Goal: Task Accomplishment & Management: Complete application form

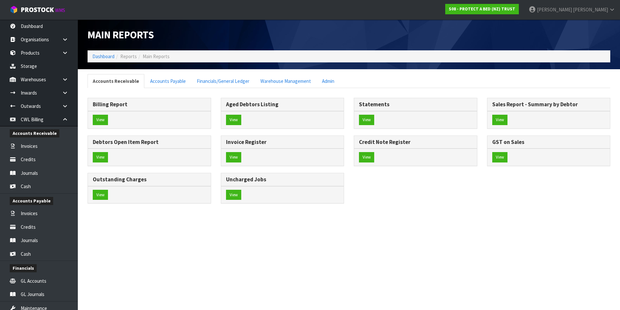
scroll to position [86, 0]
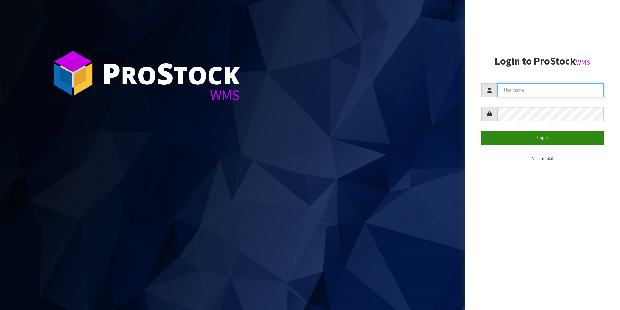
type input "[PERSON_NAME][EMAIL_ADDRESS][DOMAIN_NAME]"
click at [546, 139] on button "Login" at bounding box center [543, 137] width 123 height 14
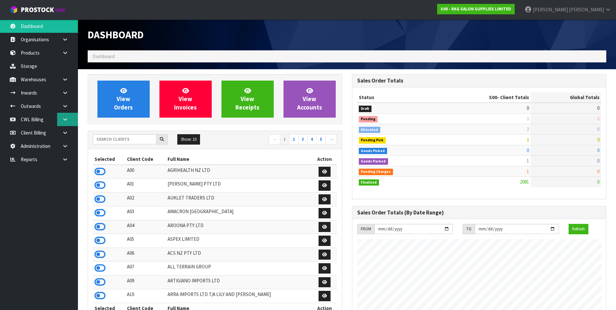
scroll to position [492, 264]
click at [65, 120] on icon at bounding box center [65, 119] width 6 height 5
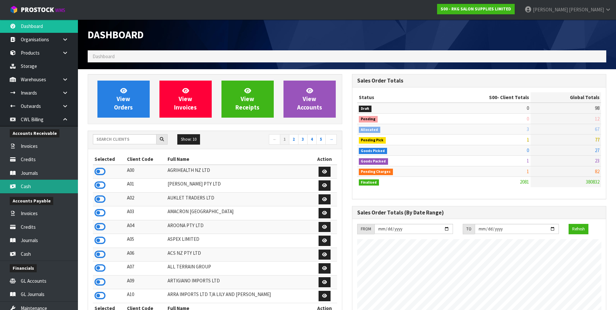
click at [43, 186] on link "Cash" at bounding box center [39, 185] width 78 height 13
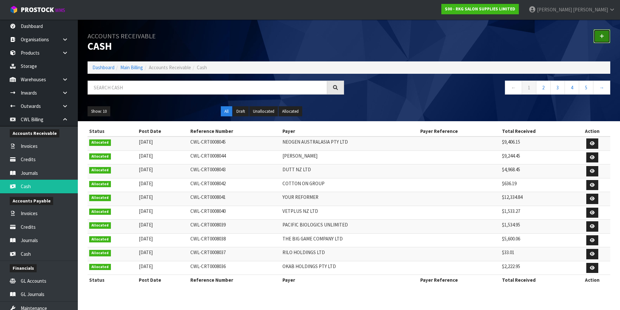
click at [605, 38] on link at bounding box center [602, 36] width 17 height 14
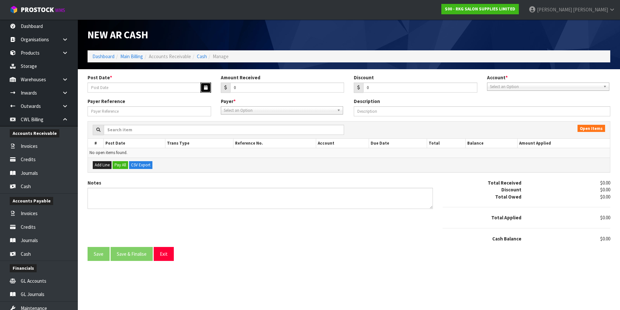
click at [203, 89] on button "button" at bounding box center [206, 87] width 11 height 10
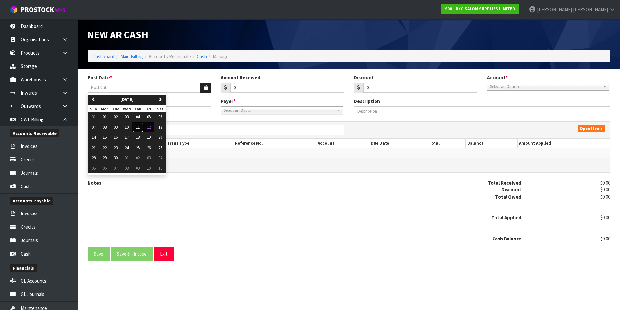
click at [139, 128] on span "11" at bounding box center [138, 127] width 4 height 6
type input "11/09/2025"
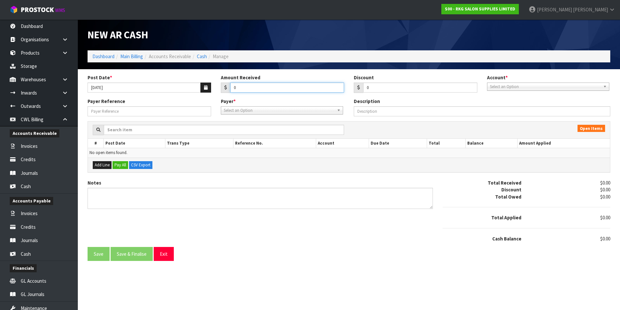
click at [247, 91] on input "0" at bounding box center [287, 87] width 114 height 10
type input "2719.80"
click at [508, 88] on span "Select an Option" at bounding box center [545, 87] width 111 height 8
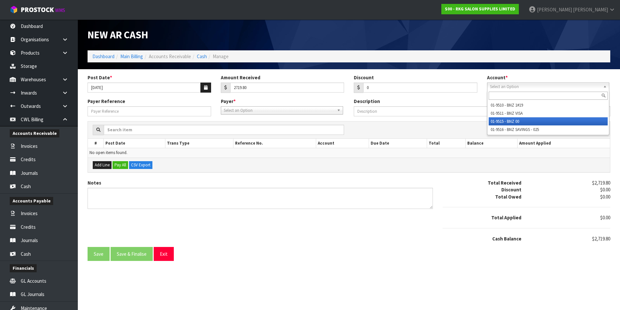
click at [510, 122] on li "01-9515 - BNZ 00" at bounding box center [548, 121] width 119 height 8
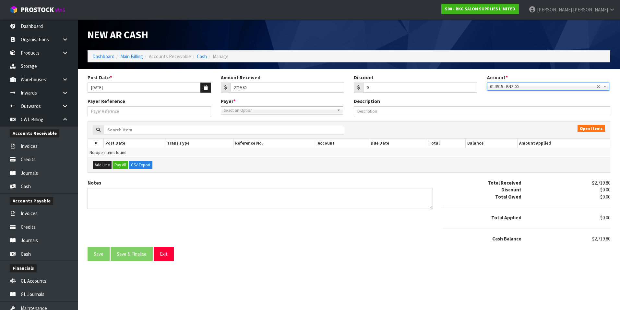
click at [260, 111] on span "Select an Option" at bounding box center [279, 110] width 111 height 8
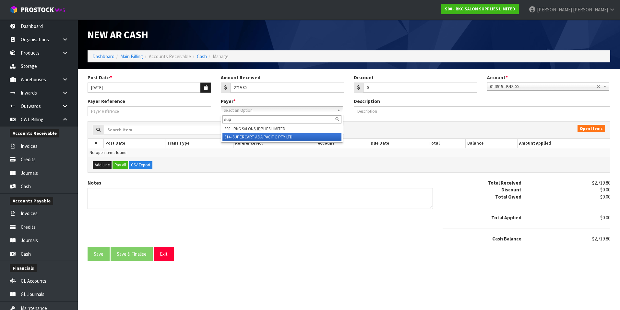
type input "sup"
click at [274, 135] on li "S14 - SUP ERCART ASIA PACIFIC PTY LTD" at bounding box center [282, 137] width 119 height 8
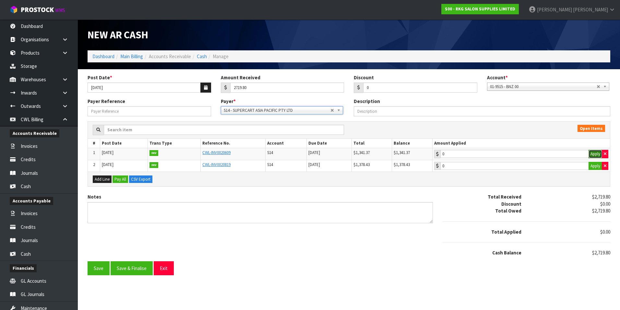
click at [596, 154] on button "Apply" at bounding box center [596, 154] width 14 height 8
type input "1341.37"
click at [596, 165] on button "Apply" at bounding box center [596, 166] width 14 height 8
type input "1378.43"
click at [139, 265] on button "Save & Finalise" at bounding box center [132, 268] width 42 height 14
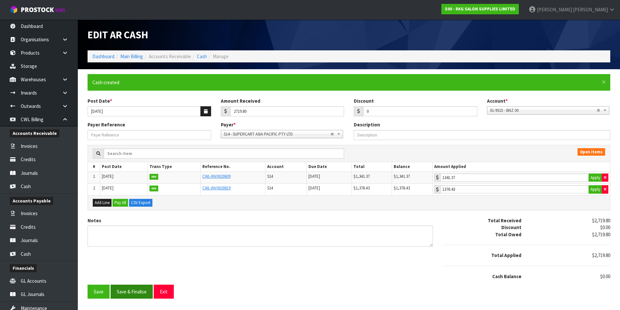
type input "2719.8"
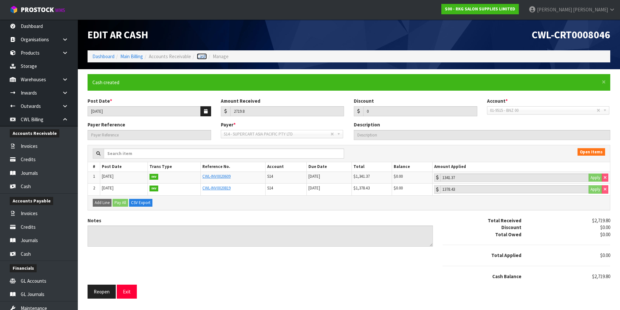
drag, startPoint x: 204, startPoint y: 58, endPoint x: 243, endPoint y: 57, distance: 39.6
click at [204, 58] on link "Cash" at bounding box center [202, 56] width 10 height 6
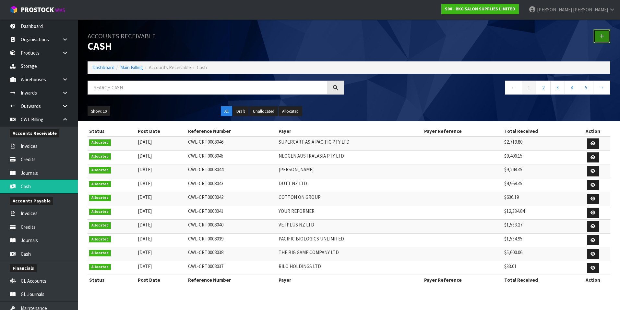
click at [603, 39] on link at bounding box center [602, 36] width 17 height 14
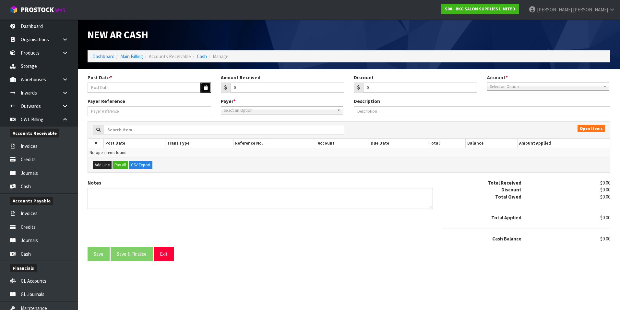
click at [205, 86] on icon "button" at bounding box center [206, 87] width 4 height 4
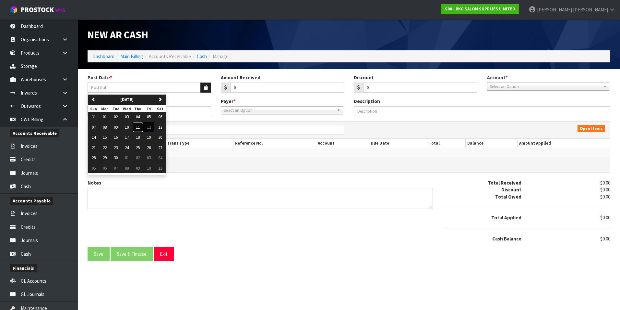
drag, startPoint x: 139, startPoint y: 125, endPoint x: 149, endPoint y: 124, distance: 10.8
click at [139, 125] on span "11" at bounding box center [138, 127] width 4 height 6
type input "11/09/2025"
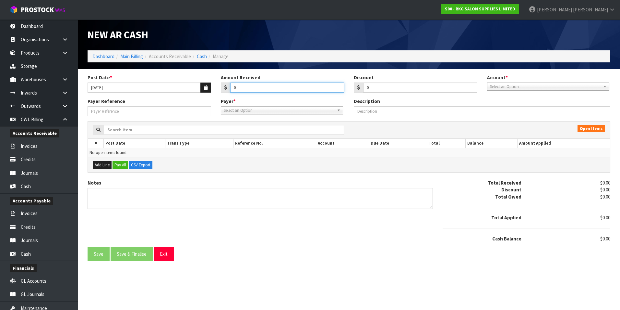
click at [242, 85] on input "0" at bounding box center [287, 87] width 114 height 10
type input "78.71"
click at [534, 87] on span "Select an Option" at bounding box center [545, 87] width 111 height 8
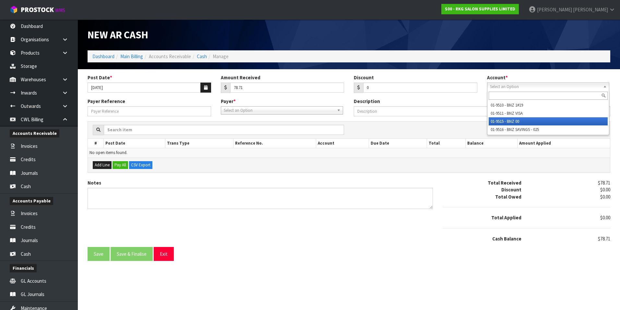
drag, startPoint x: 509, startPoint y: 121, endPoint x: 371, endPoint y: 111, distance: 138.3
click at [508, 121] on li "01-9515 - BNZ 00" at bounding box center [548, 121] width 119 height 8
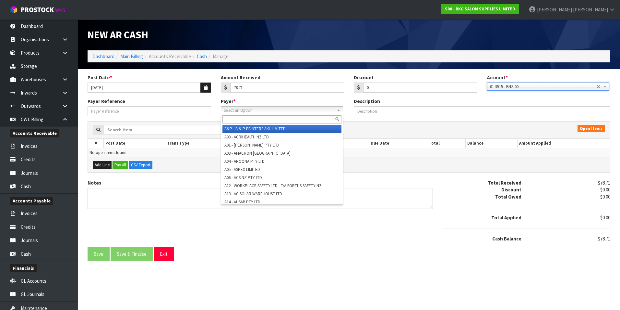
click at [258, 111] on span "Select an Option" at bounding box center [279, 110] width 111 height 8
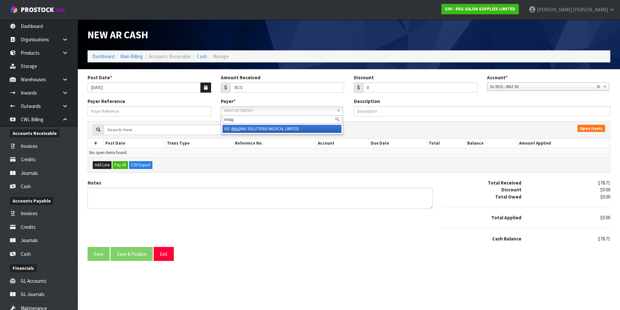
type input "imag"
click at [276, 129] on li "I02 - IMAG ING SOLUTIONS MEDICAL LIMITED" at bounding box center [282, 129] width 119 height 8
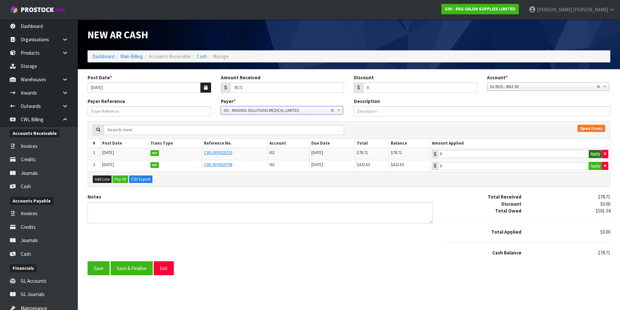
click at [595, 153] on button "Apply" at bounding box center [596, 154] width 14 height 8
type input "78.71"
click at [141, 265] on button "Save & Finalise" at bounding box center [132, 268] width 42 height 14
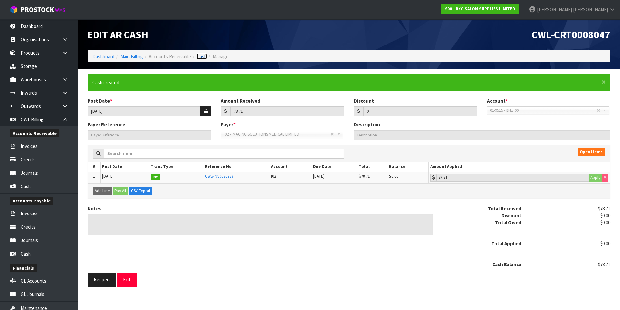
click at [205, 57] on link "Cash" at bounding box center [202, 56] width 10 height 6
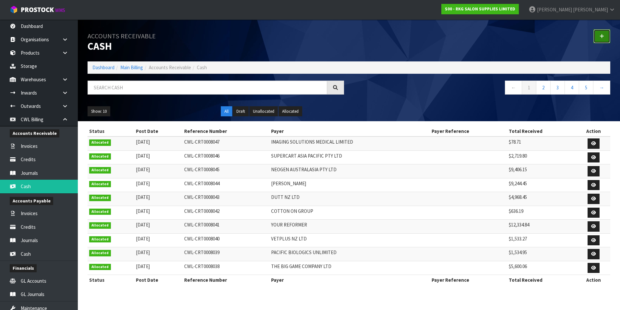
click at [605, 36] on link at bounding box center [602, 36] width 17 height 14
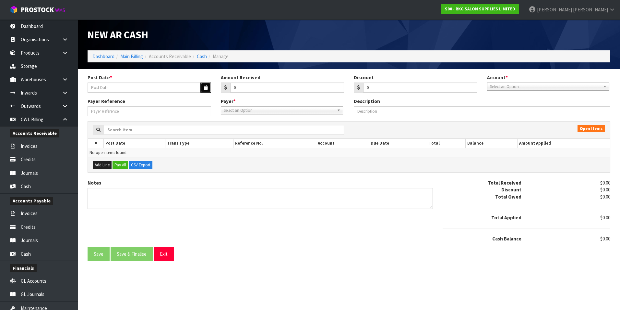
click at [206, 85] on icon "button" at bounding box center [206, 87] width 4 height 4
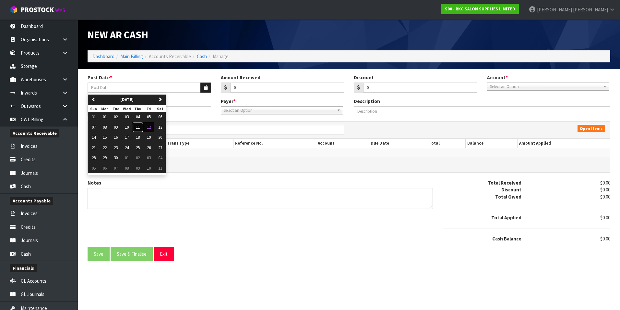
click at [139, 129] on span "11" at bounding box center [138, 127] width 4 height 6
type input "11/09/2025"
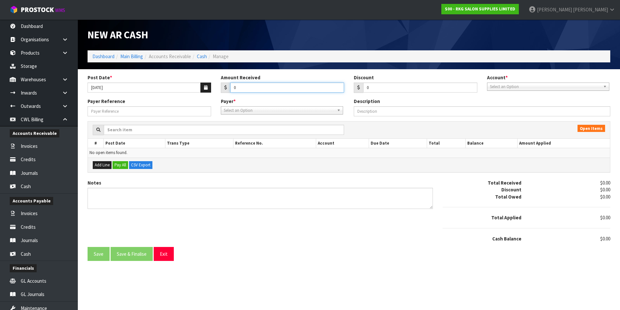
click at [253, 86] on input "0" at bounding box center [287, 87] width 114 height 10
type input "233.35"
click at [532, 85] on span "Select an Option" at bounding box center [545, 87] width 111 height 8
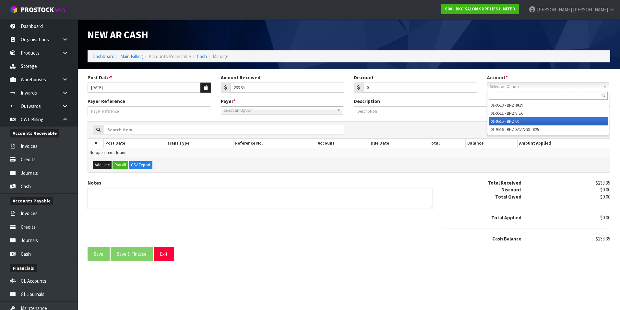
drag, startPoint x: 511, startPoint y: 121, endPoint x: 446, endPoint y: 119, distance: 64.9
click at [507, 120] on li "01-9515 - BNZ 00" at bounding box center [548, 121] width 119 height 8
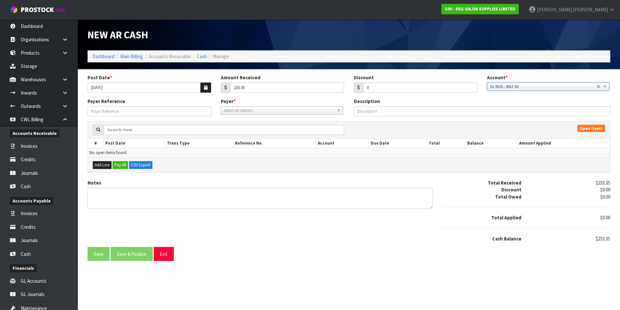
click at [296, 111] on span "Select an Option" at bounding box center [279, 110] width 111 height 8
type input "aq"
click at [254, 137] on li "A16 - AQ UA COOLER LIMITED" at bounding box center [282, 137] width 119 height 8
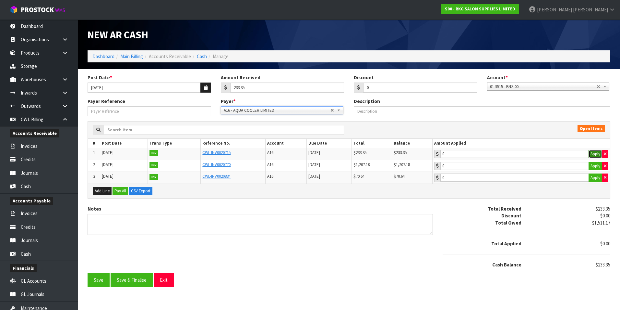
click at [590, 154] on button "Apply" at bounding box center [596, 154] width 14 height 8
type input "233.35"
click at [141, 275] on button "Save & Finalise" at bounding box center [132, 280] width 42 height 14
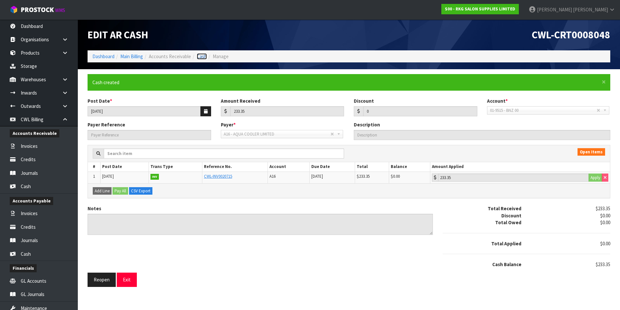
click at [205, 56] on link "Cash" at bounding box center [202, 56] width 10 height 6
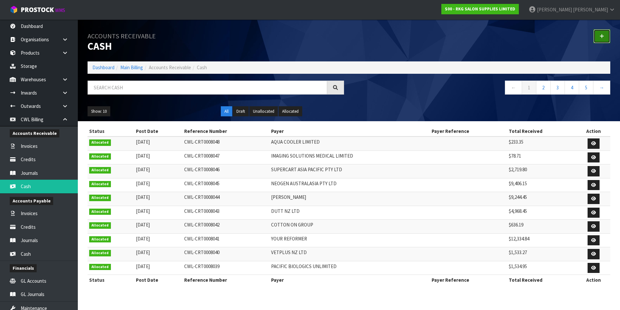
click at [602, 36] on icon at bounding box center [602, 36] width 5 height 5
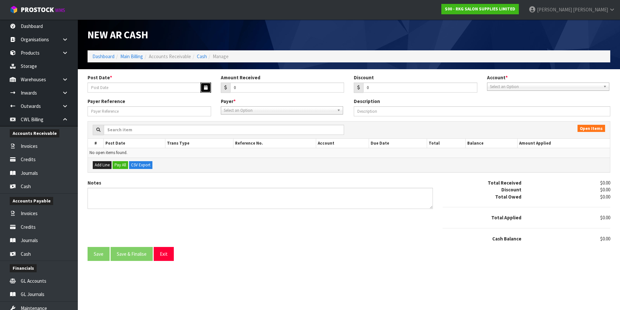
click at [205, 86] on icon "button" at bounding box center [206, 87] width 4 height 4
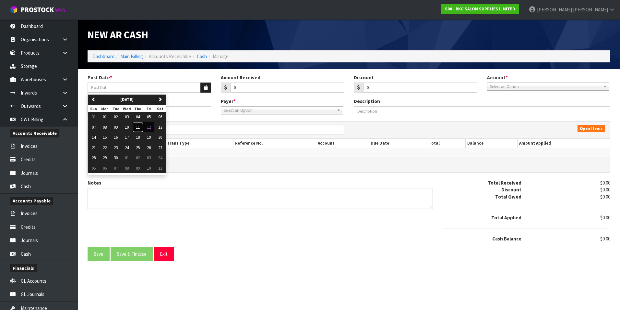
drag, startPoint x: 138, startPoint y: 127, endPoint x: 165, endPoint y: 123, distance: 26.9
click at [139, 127] on span "11" at bounding box center [138, 127] width 4 height 6
type input "11/09/2025"
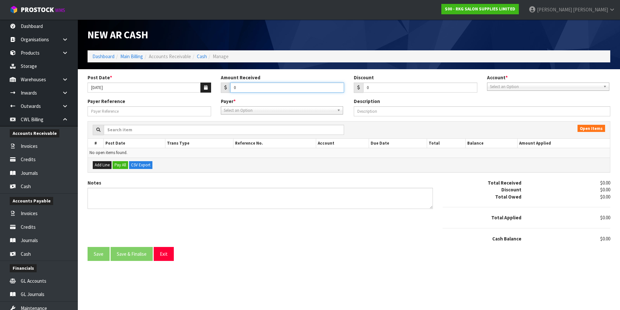
click at [276, 87] on input "0" at bounding box center [287, 87] width 114 height 10
type input "1691.76"
click at [538, 86] on span "Select an Option" at bounding box center [545, 87] width 111 height 8
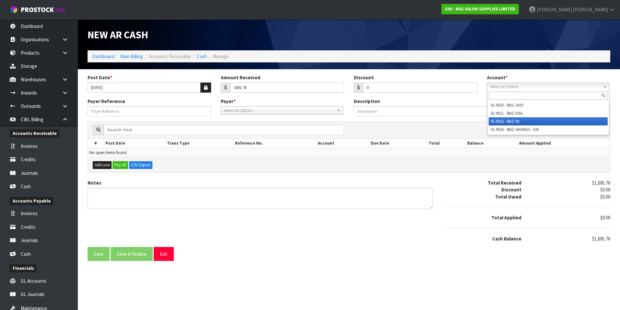
drag, startPoint x: 514, startPoint y: 120, endPoint x: 328, endPoint y: 120, distance: 185.6
click at [512, 120] on li "01-9515 - BNZ 00" at bounding box center [548, 121] width 119 height 8
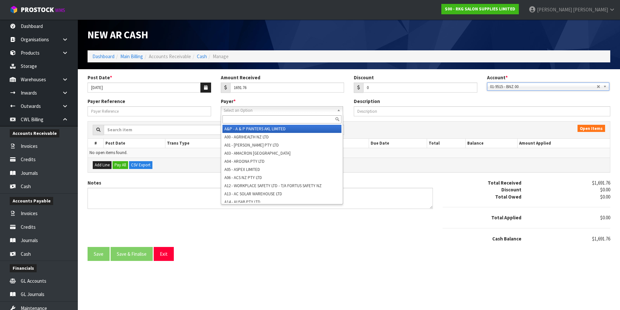
click at [270, 112] on span "Select an Option" at bounding box center [279, 110] width 111 height 8
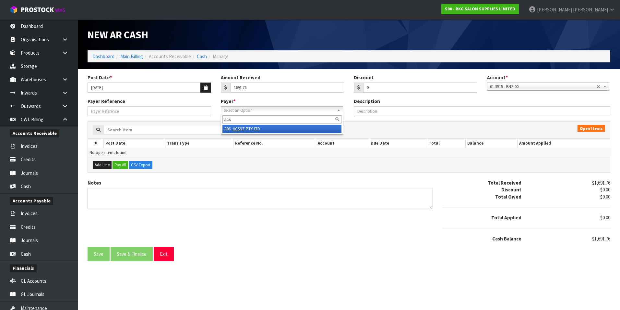
type input "acs"
click at [253, 130] on li "A06 - ACS NZ PTY LTD" at bounding box center [282, 129] width 119 height 8
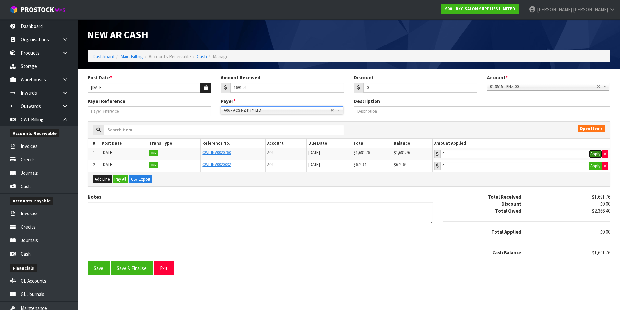
click at [591, 155] on button "Apply" at bounding box center [596, 154] width 14 height 8
type input "1691.76"
click at [135, 272] on button "Save & Finalise" at bounding box center [132, 268] width 42 height 14
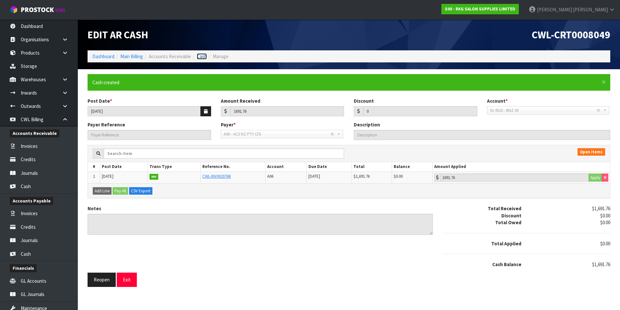
drag, startPoint x: 203, startPoint y: 57, endPoint x: 235, endPoint y: 55, distance: 32.2
click at [203, 57] on link "Cash" at bounding box center [202, 56] width 10 height 6
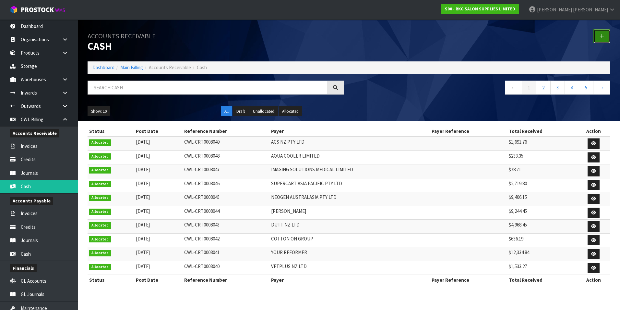
click at [606, 40] on link at bounding box center [602, 36] width 17 height 14
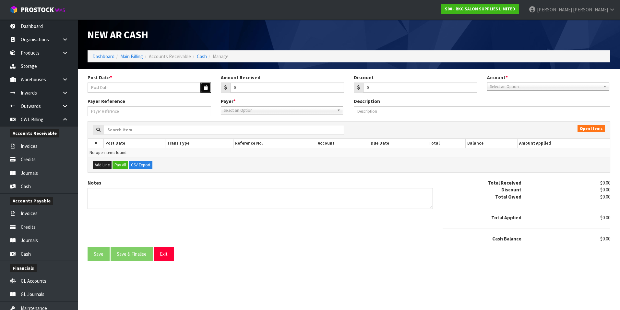
click at [204, 89] on icon "button" at bounding box center [206, 87] width 4 height 4
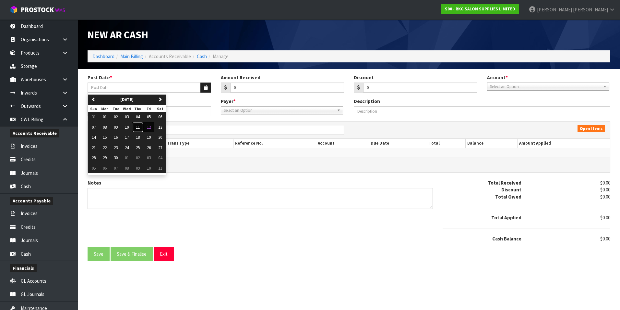
click at [140, 127] on span "11" at bounding box center [138, 127] width 4 height 6
type input "11/09/2025"
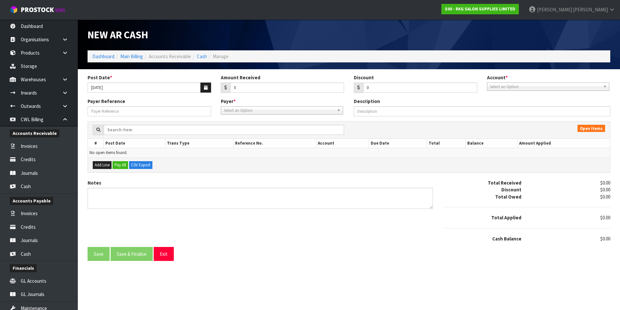
click at [496, 89] on span "Select an Option" at bounding box center [545, 87] width 111 height 8
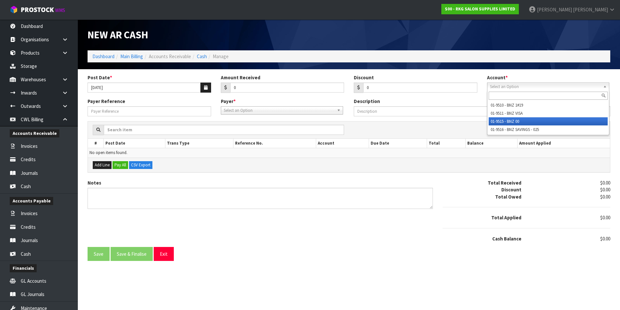
drag, startPoint x: 503, startPoint y: 119, endPoint x: 406, endPoint y: 119, distance: 97.7
click at [500, 119] on li "01-9515 - BNZ 00" at bounding box center [548, 121] width 119 height 8
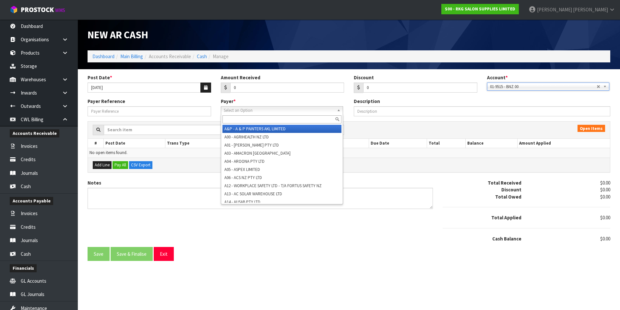
click at [295, 110] on span "Select an Option" at bounding box center [279, 110] width 111 height 8
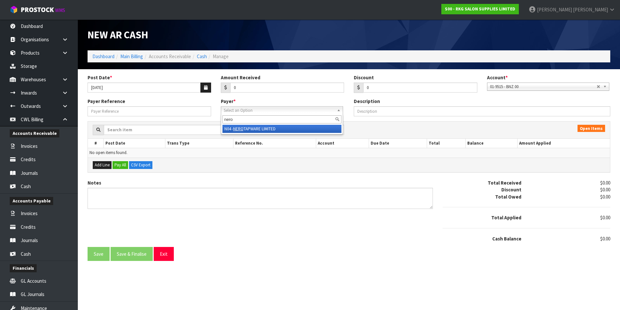
type input "nero"
click at [288, 128] on li "N04 - NERO TAPWARE LIMITED" at bounding box center [282, 129] width 119 height 8
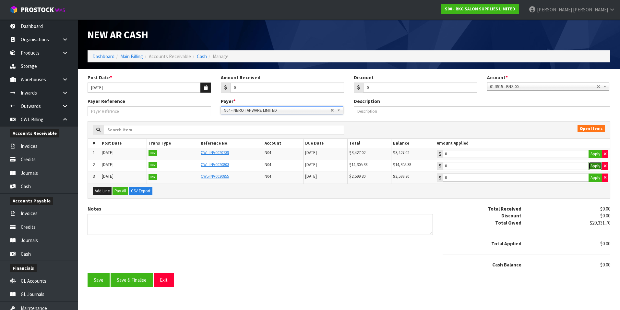
click at [591, 165] on button "Apply" at bounding box center [596, 166] width 14 height 8
type input "14305.38"
click at [599, 153] on button "Apply" at bounding box center [596, 154] width 14 height 8
type input "3427.02"
click at [594, 178] on button "Apply" at bounding box center [596, 177] width 14 height 8
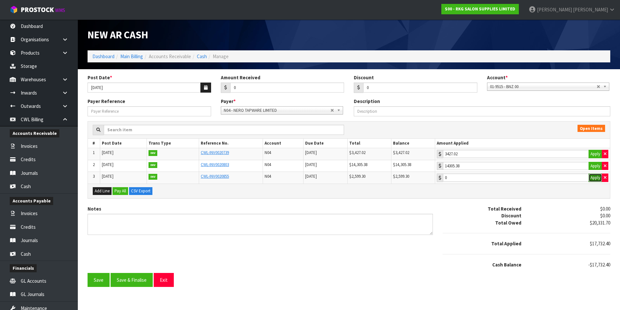
type input "2599.3"
click at [267, 88] on input "0" at bounding box center [287, 87] width 114 height 10
click at [105, 282] on button "Save" at bounding box center [99, 280] width 22 height 14
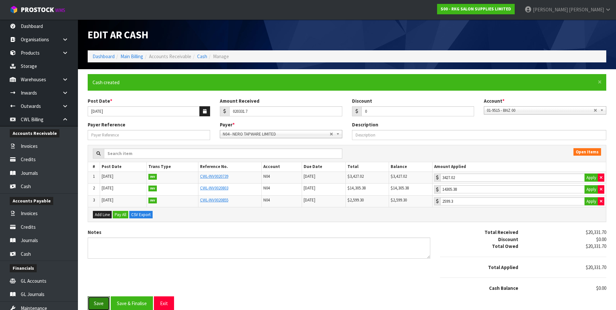
type input "20331.7"
click at [136, 304] on button "Save & Finalise" at bounding box center [132, 303] width 42 height 14
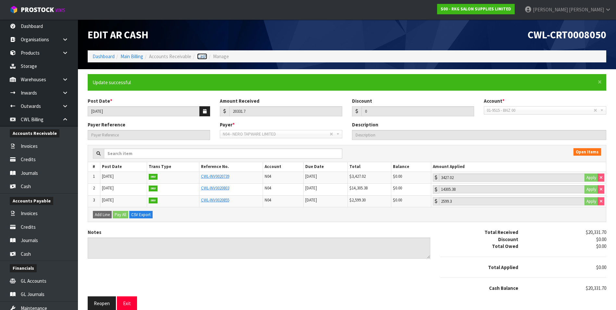
click at [205, 57] on link "Cash" at bounding box center [202, 56] width 10 height 6
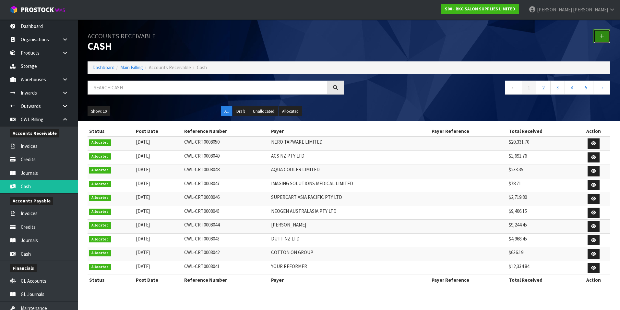
click at [600, 32] on link at bounding box center [602, 36] width 17 height 14
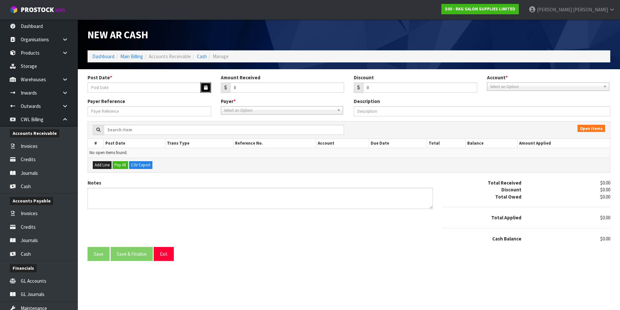
click at [209, 85] on button "button" at bounding box center [206, 87] width 11 height 10
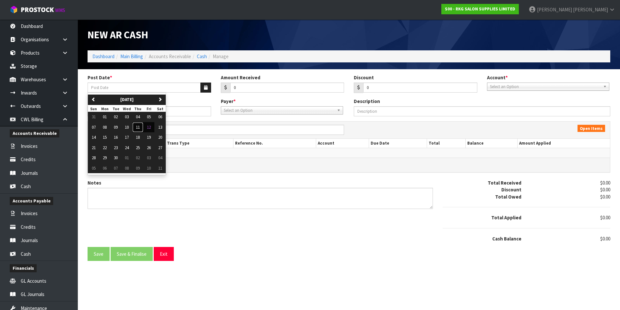
click at [140, 127] on span "11" at bounding box center [138, 127] width 4 height 6
type input "11/09/2025"
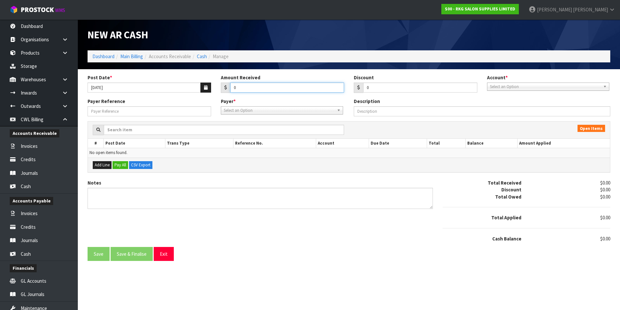
click at [242, 87] on input "0" at bounding box center [287, 87] width 114 height 10
type input "8603.82"
click at [541, 85] on span "Select an Option" at bounding box center [545, 87] width 111 height 8
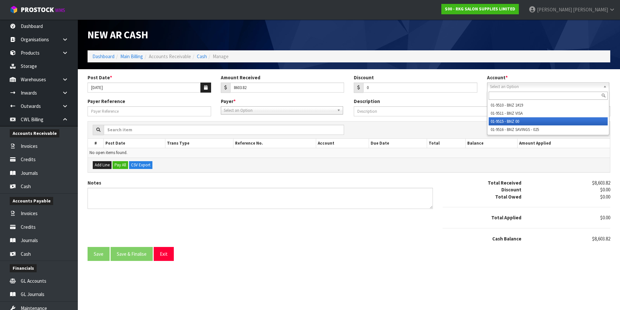
drag, startPoint x: 514, startPoint y: 119, endPoint x: 375, endPoint y: 105, distance: 139.9
click at [513, 119] on li "01-9515 - BNZ 00" at bounding box center [548, 121] width 119 height 8
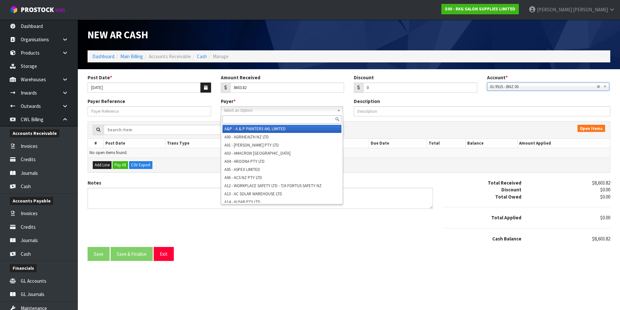
click at [274, 111] on span "Select an Option" at bounding box center [279, 110] width 111 height 8
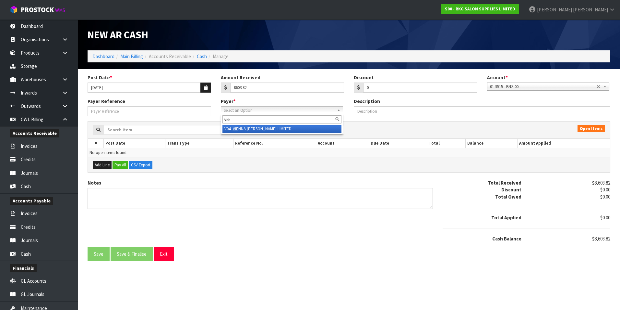
type input "vie"
click at [268, 128] on li "V04 - VIE NNA WOODS LIMITED" at bounding box center [282, 129] width 119 height 8
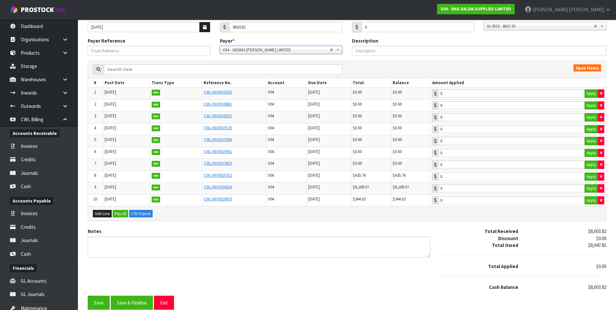
scroll to position [65, 0]
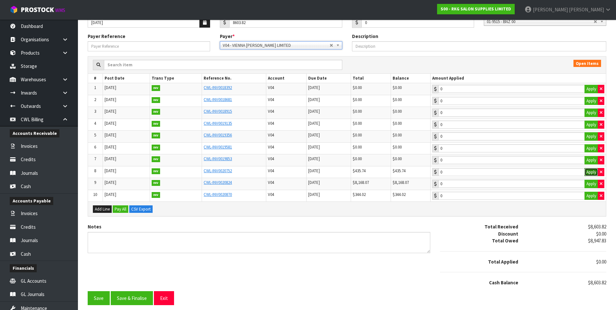
click at [588, 171] on button "Apply" at bounding box center [591, 172] width 14 height 8
type input "435.74"
click at [589, 182] on button "Apply" at bounding box center [591, 183] width 14 height 8
type input "8168.07"
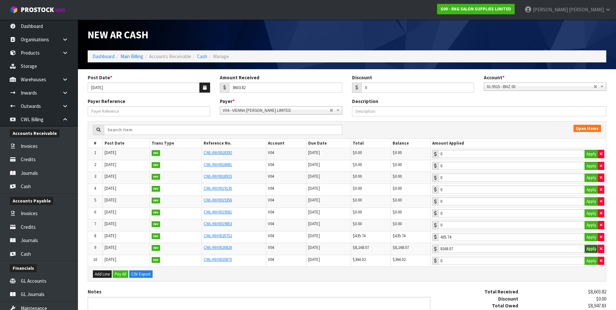
scroll to position [32, 0]
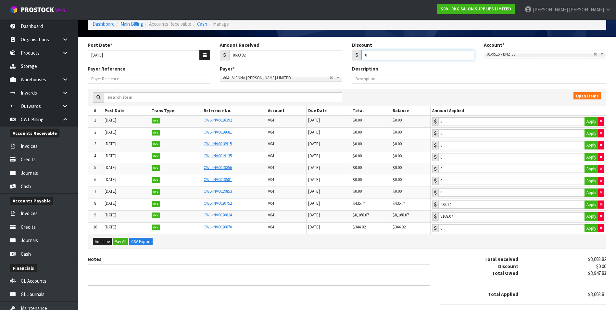
click at [381, 53] on input "0" at bounding box center [417, 55] width 113 height 10
type input "0"
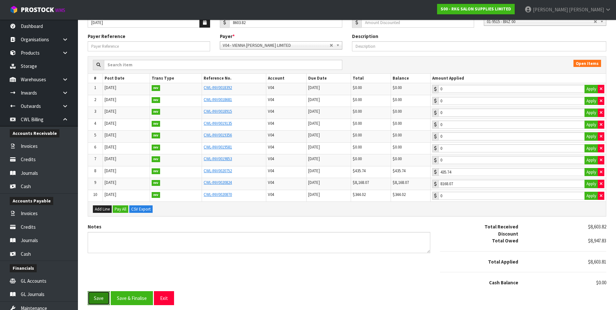
click at [102, 297] on button "Save" at bounding box center [99, 298] width 22 height 14
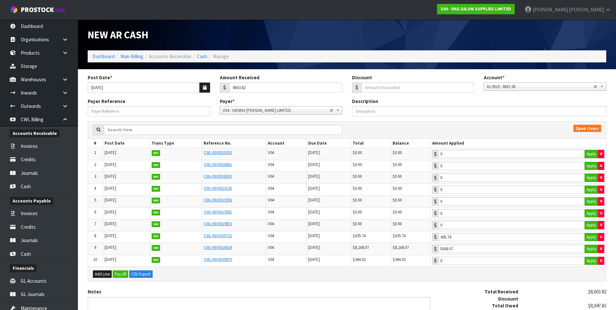
type input "0"
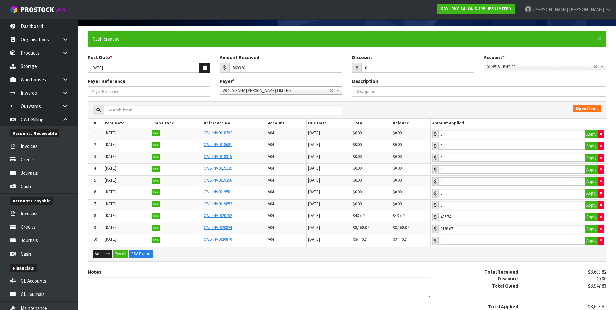
scroll to position [88, 0]
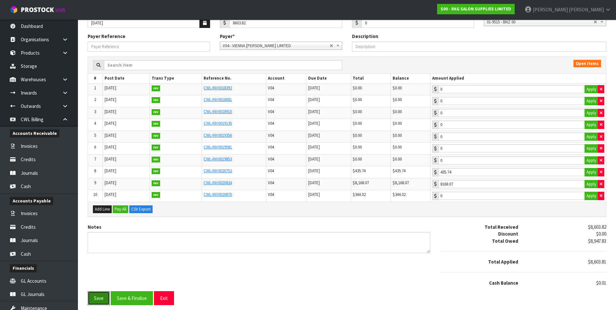
click at [99, 295] on button "Save" at bounding box center [99, 298] width 22 height 14
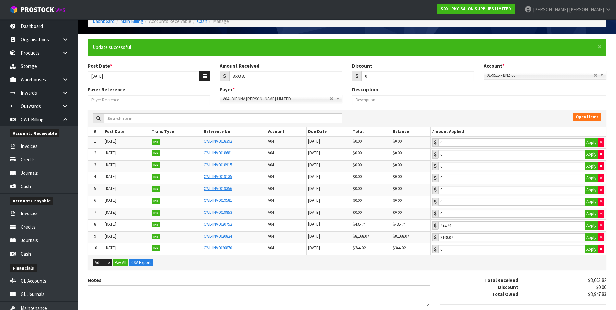
scroll to position [65, 0]
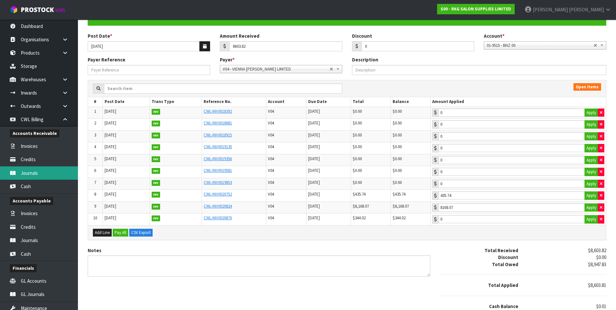
click at [29, 173] on link "Journals" at bounding box center [39, 172] width 78 height 13
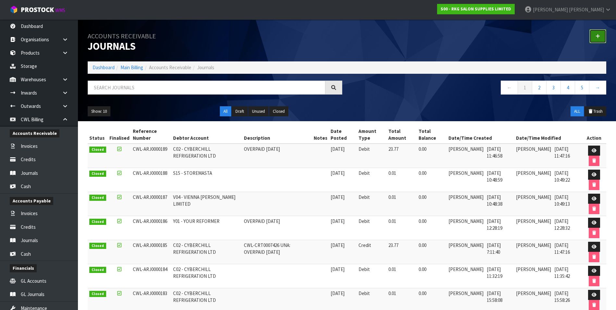
click at [594, 36] on link at bounding box center [597, 36] width 17 height 14
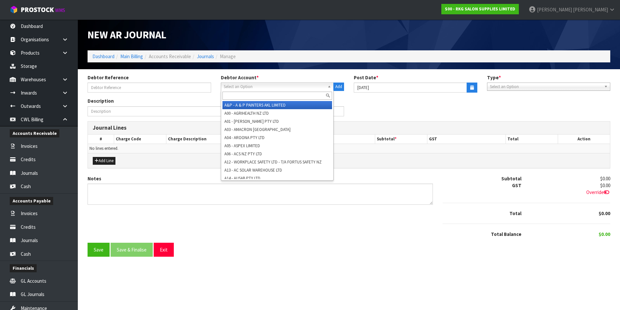
click at [243, 87] on span "Select an Option" at bounding box center [275, 87] width 102 height 8
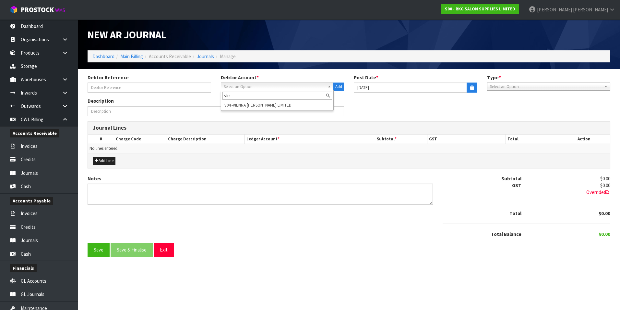
type input "vie"
click at [283, 106] on li "V04 - VIE NNA WOODS LIMITED" at bounding box center [278, 105] width 110 height 8
click at [547, 90] on span "Select an Option" at bounding box center [546, 87] width 112 height 8
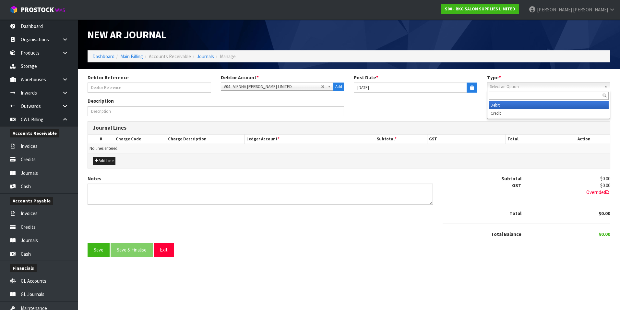
click at [519, 105] on li "Debit" at bounding box center [549, 105] width 120 height 8
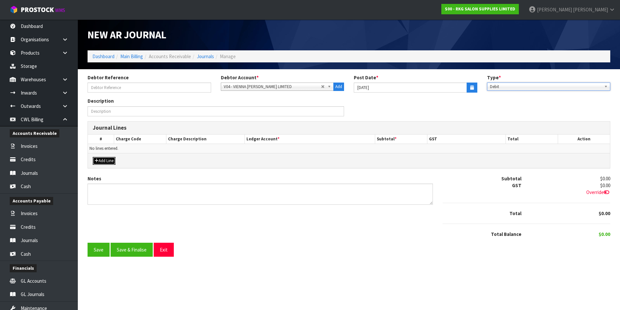
click at [107, 161] on button "Add Line" at bounding box center [104, 161] width 23 height 8
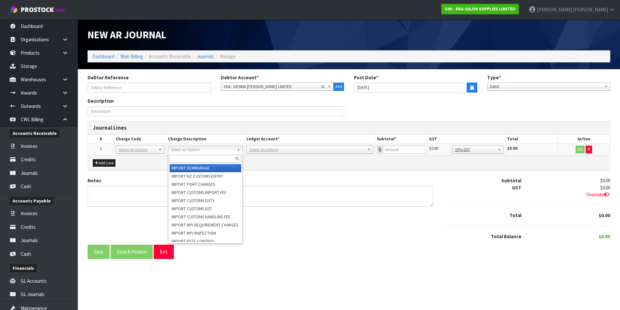
click at [194, 158] on input "text" at bounding box center [206, 158] width 72 height 8
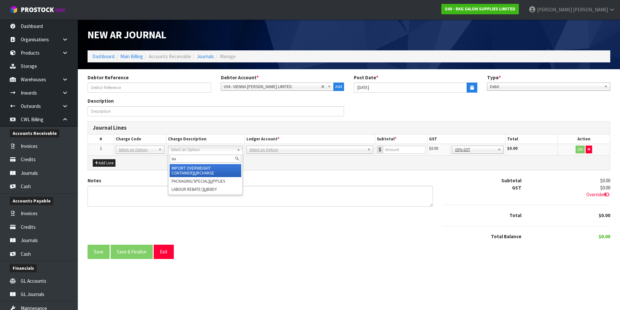
type input "s"
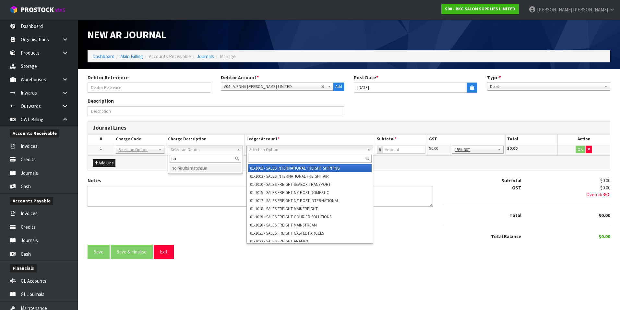
type input "s"
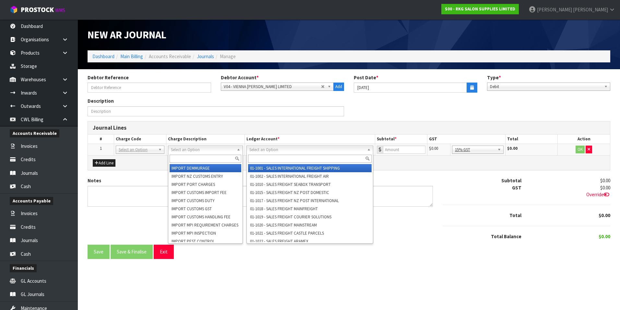
click at [280, 159] on input "text" at bounding box center [310, 158] width 124 height 8
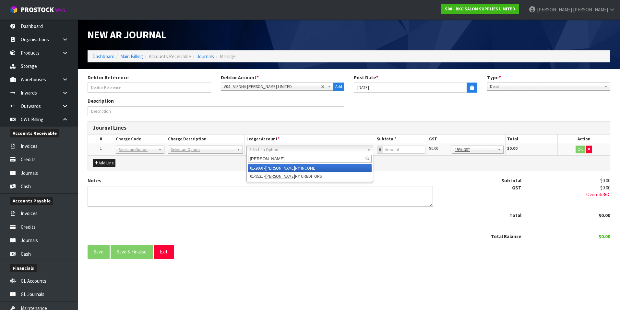
type input "sund"
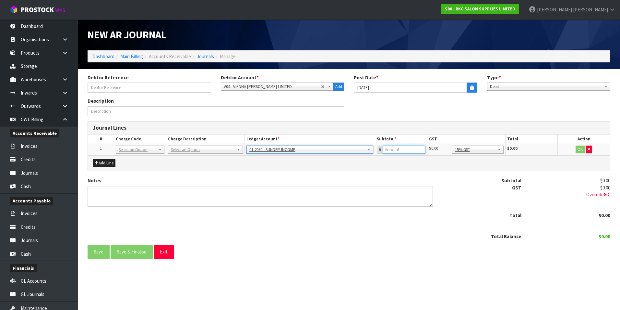
click at [400, 150] on input "number" at bounding box center [404, 149] width 43 height 8
type input ".01"
click at [579, 150] on button "OK" at bounding box center [580, 149] width 9 height 8
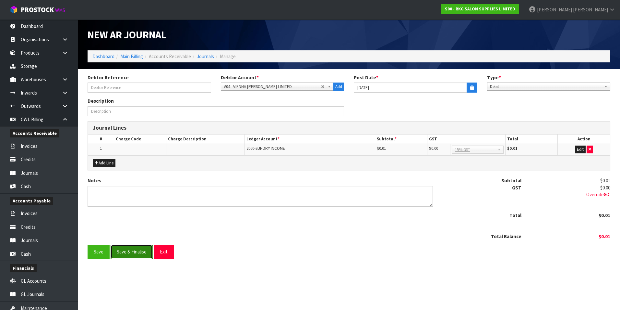
click at [129, 252] on button "Save & Finalise" at bounding box center [132, 251] width 42 height 14
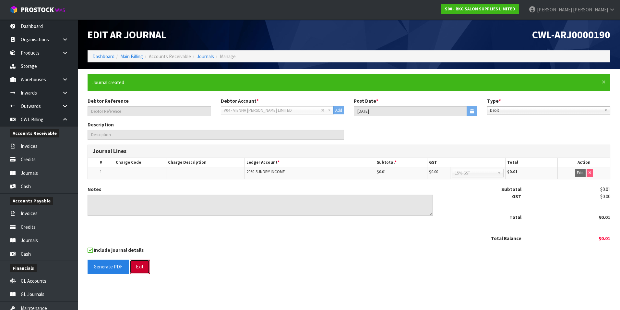
click at [139, 267] on button "Exit" at bounding box center [140, 266] width 20 height 14
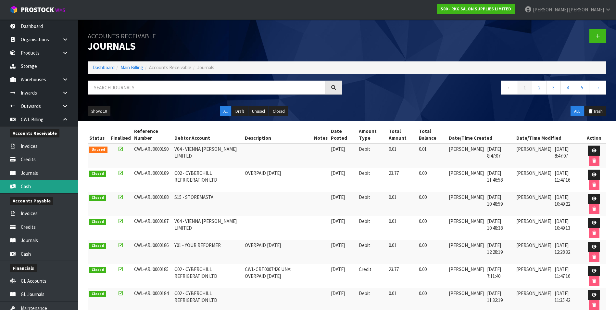
click at [50, 186] on link "Cash" at bounding box center [39, 185] width 78 height 13
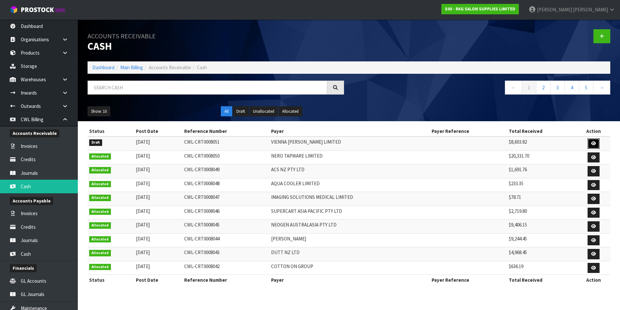
click at [595, 141] on icon at bounding box center [594, 143] width 5 height 4
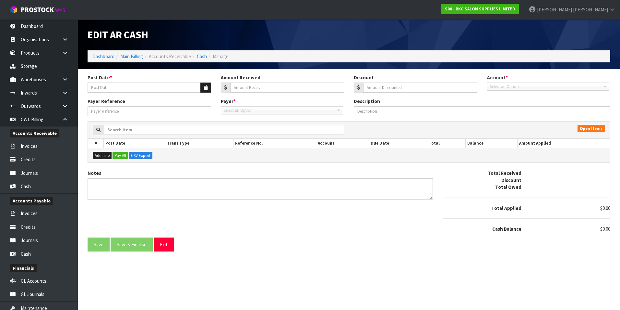
type input "11/09/2025"
type input "8603.82"
type input "0"
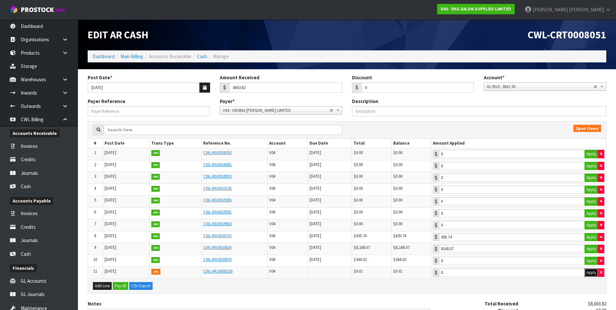
click at [590, 275] on button "Apply" at bounding box center [591, 272] width 14 height 8
type input "0.01"
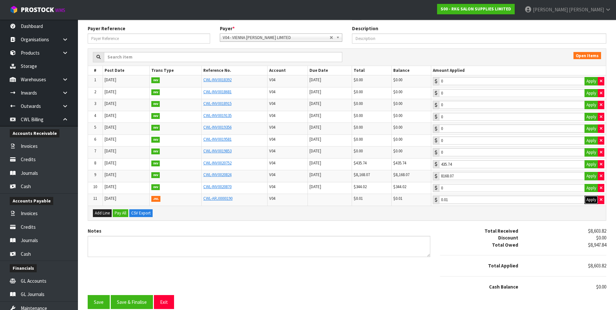
scroll to position [77, 0]
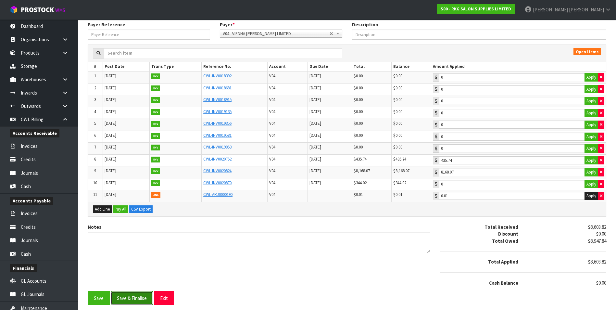
click at [133, 302] on button "Save & Finalise" at bounding box center [132, 298] width 42 height 14
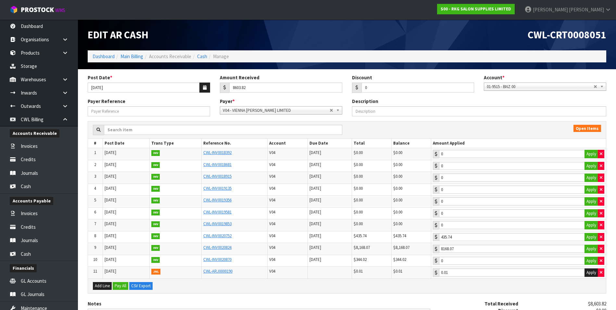
type input "435.74"
type input "8168.07"
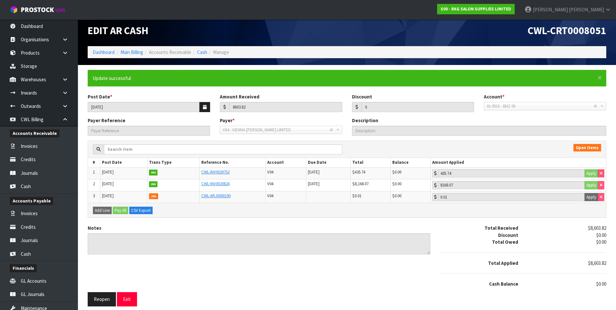
scroll to position [6, 0]
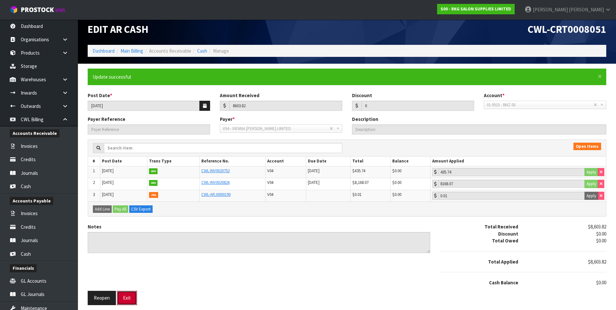
click at [134, 297] on button "Exit" at bounding box center [127, 297] width 20 height 14
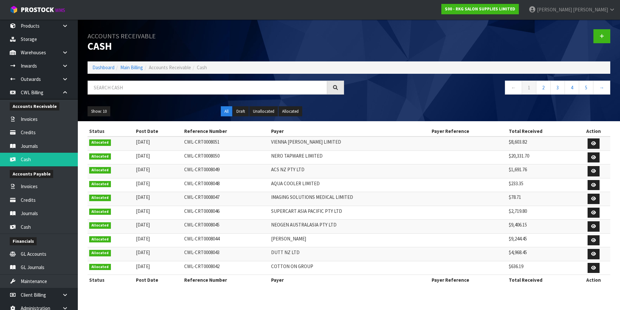
scroll to position [58, 0]
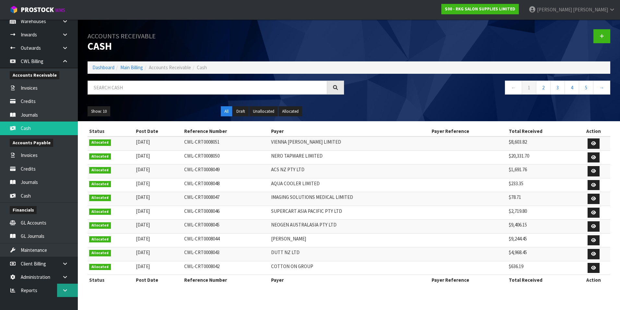
click at [65, 291] on icon at bounding box center [65, 290] width 6 height 5
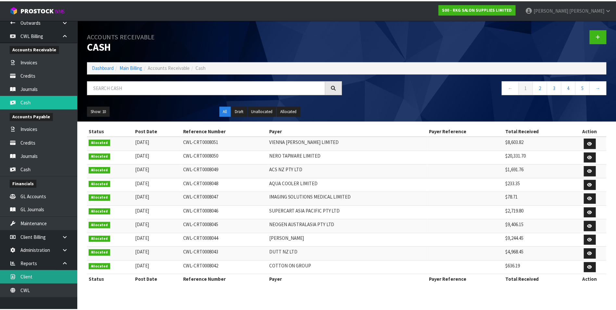
scroll to position [86, 0]
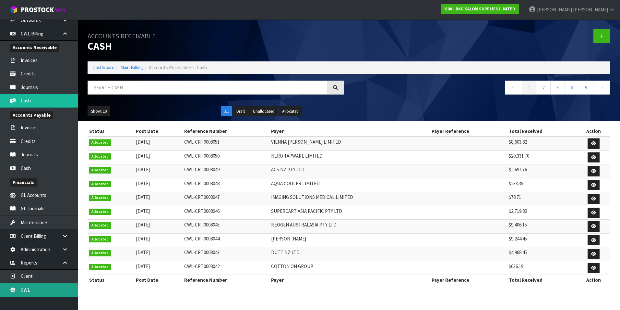
click at [53, 290] on link "CWL" at bounding box center [39, 289] width 78 height 13
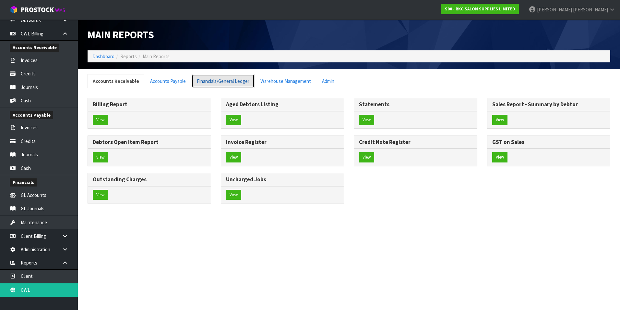
click at [228, 81] on link "Financials/General Ledger" at bounding box center [223, 81] width 63 height 14
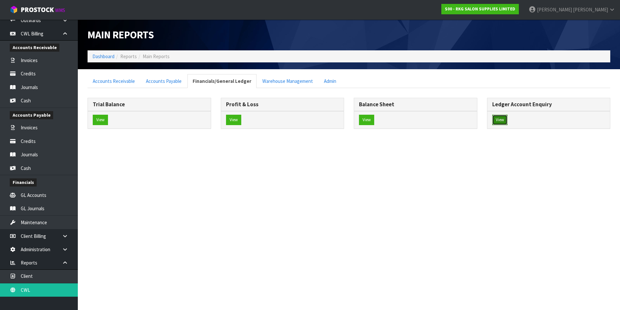
click at [505, 119] on button "View" at bounding box center [500, 120] width 15 height 10
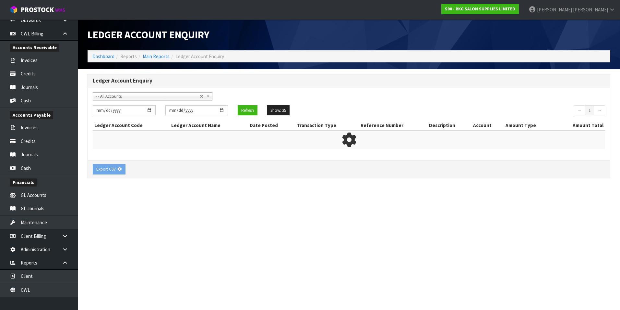
click at [147, 96] on span "- - All Accounts" at bounding box center [148, 96] width 104 height 8
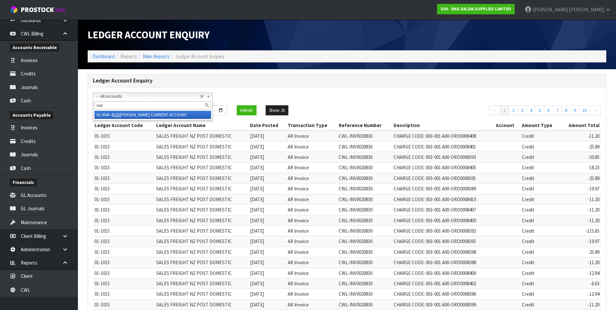
type input "rod"
click at [152, 115] on li "01-9540 - ROD GILES CURRENT ACCOUNT" at bounding box center [152, 115] width 117 height 8
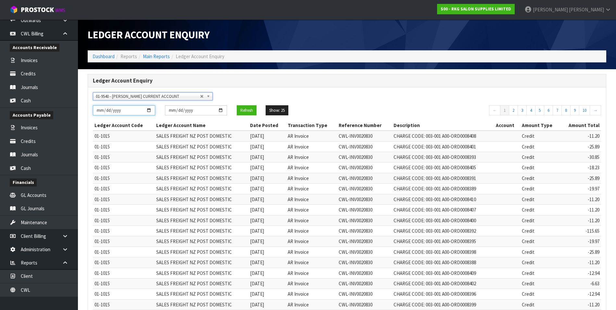
click at [149, 108] on input "[DATE]" at bounding box center [124, 110] width 62 height 10
type input "2025-08-01"
click at [244, 110] on button "Refresh" at bounding box center [247, 110] width 20 height 10
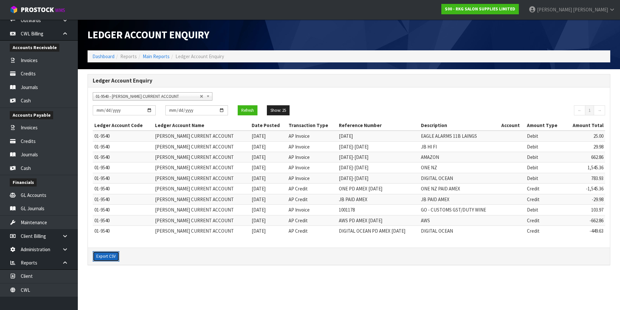
click at [100, 256] on button "Export CSV" at bounding box center [106, 256] width 27 height 10
click at [39, 127] on link "Invoices" at bounding box center [39, 127] width 78 height 13
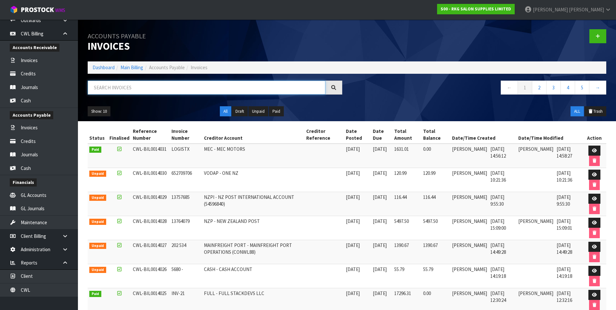
click at [135, 90] on input "text" at bounding box center [207, 87] width 238 height 14
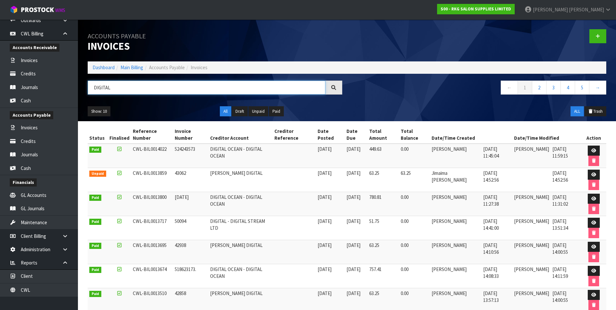
type input "DIGITAL"
click at [591, 148] on link at bounding box center [593, 150] width 12 height 10
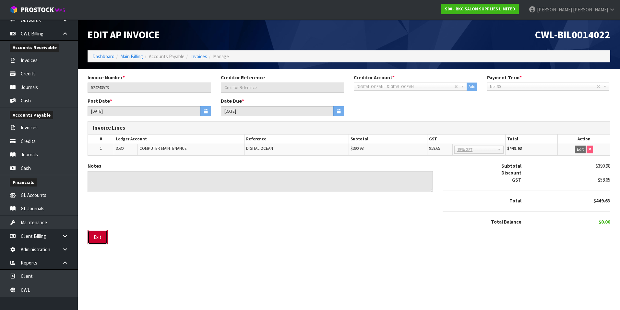
click at [98, 236] on button "Exit" at bounding box center [98, 237] width 20 height 14
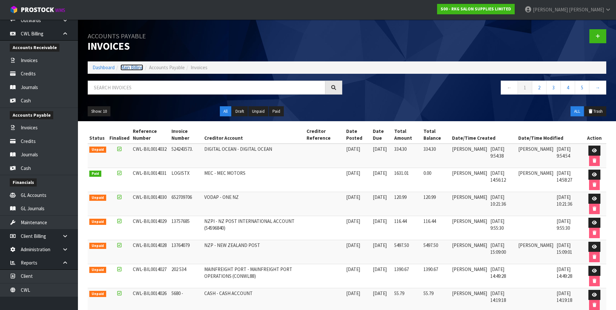
click at [130, 66] on link "Main Billing" at bounding box center [131, 67] width 23 height 6
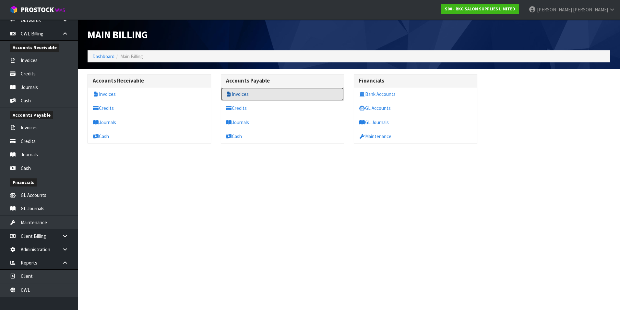
click at [261, 94] on link "Invoices" at bounding box center [282, 93] width 123 height 13
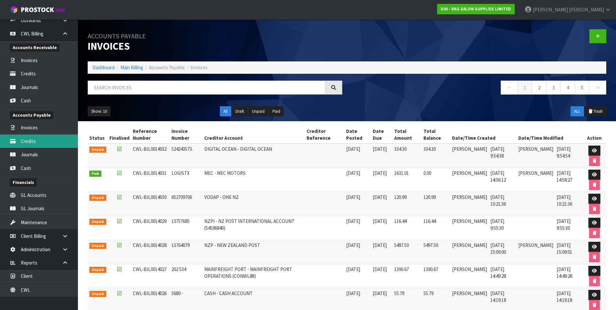
click at [40, 142] on link "Credits" at bounding box center [39, 140] width 78 height 13
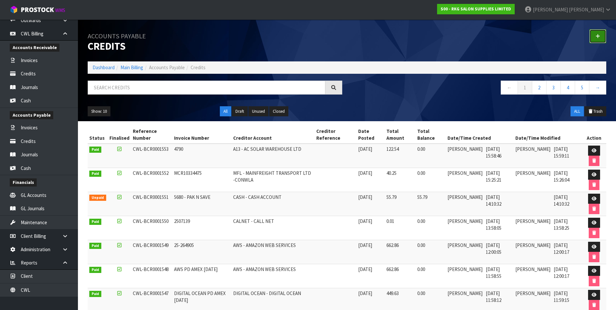
click at [597, 36] on icon at bounding box center [597, 36] width 5 height 5
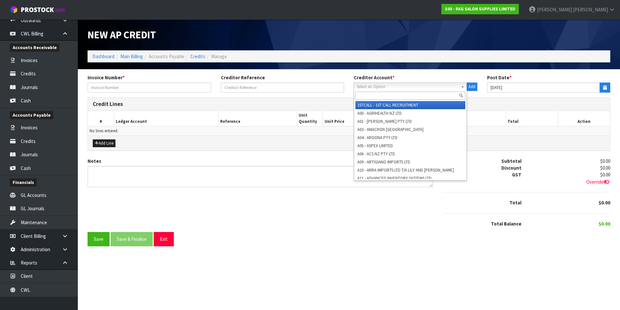
click at [402, 85] on span "Select an Option" at bounding box center [408, 87] width 102 height 8
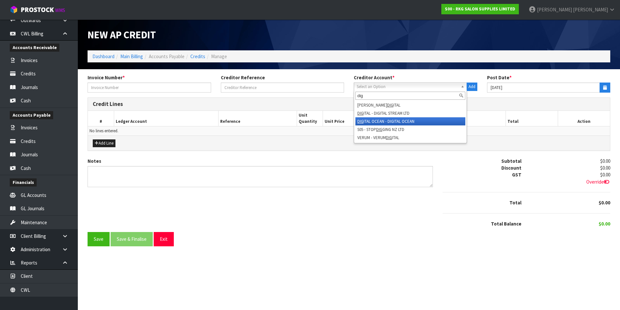
type input "dig"
click at [402, 119] on li "DIG ITAL OCEAN - DIGITAL OCEAN" at bounding box center [411, 121] width 110 height 8
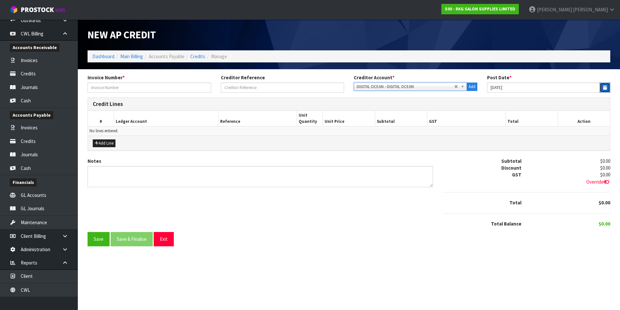
click at [605, 89] on icon "button" at bounding box center [606, 87] width 4 height 4
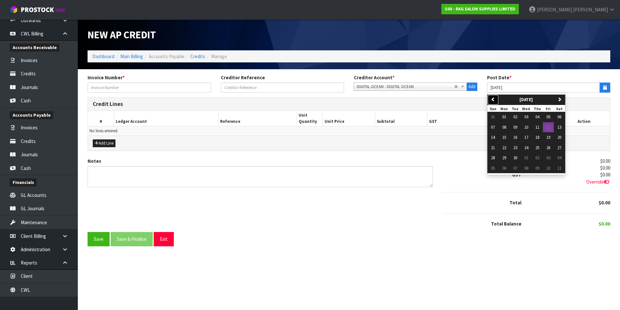
click at [496, 98] on button "previous" at bounding box center [493, 99] width 11 height 10
click at [494, 167] on span "31" at bounding box center [493, 168] width 4 height 6
type input "[DATE]"
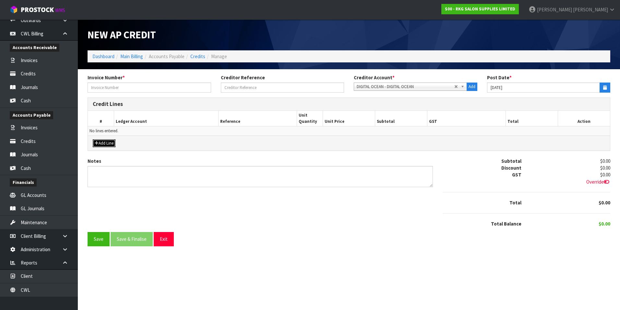
click at [111, 143] on button "Add Line" at bounding box center [104, 143] width 23 height 8
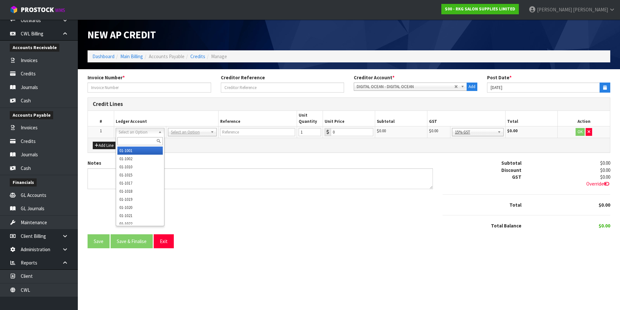
click at [133, 139] on input "text" at bounding box center [139, 141] width 45 height 8
type input "9540"
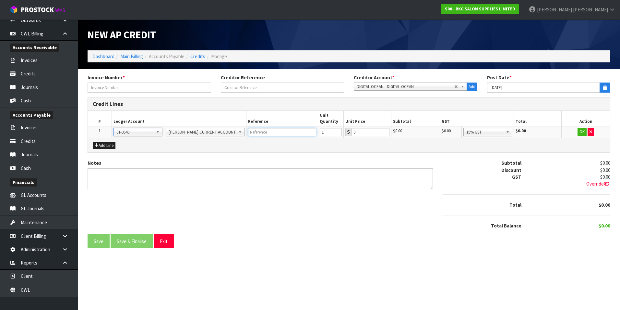
click at [255, 133] on input "text" at bounding box center [282, 132] width 68 height 8
type input "DIGITALOCEAN"
click at [364, 133] on input "0" at bounding box center [371, 132] width 38 height 8
type input "334.30"
click at [581, 132] on button "OK" at bounding box center [582, 132] width 9 height 8
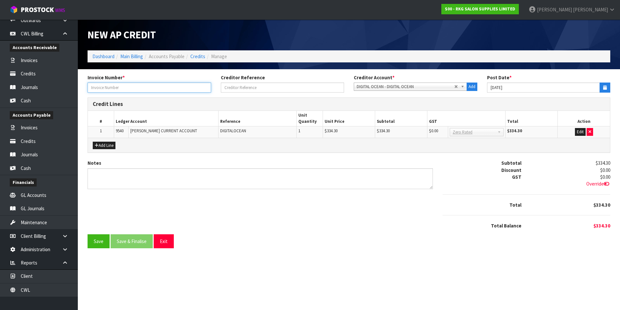
click at [124, 90] on input "text" at bounding box center [150, 87] width 124 height 10
type input "524243573."
click at [125, 243] on button "Save & Finalise" at bounding box center [132, 241] width 42 height 14
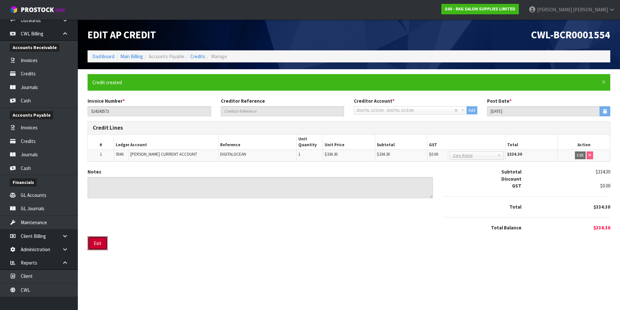
click at [98, 243] on button "Exit" at bounding box center [98, 243] width 20 height 14
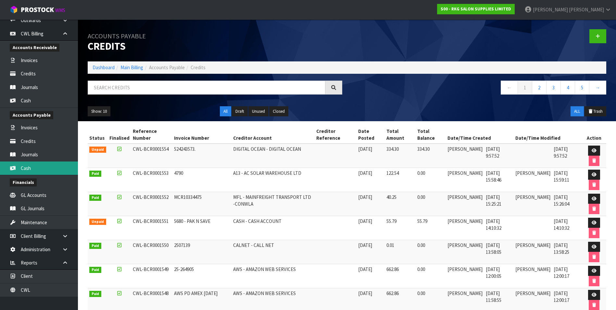
click at [47, 169] on link "Cash" at bounding box center [39, 167] width 78 height 13
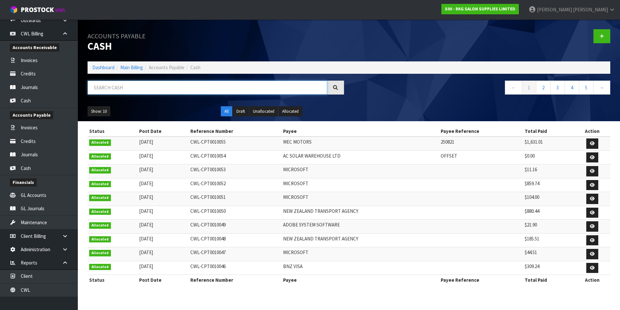
click at [110, 91] on input "text" at bounding box center [208, 87] width 240 height 14
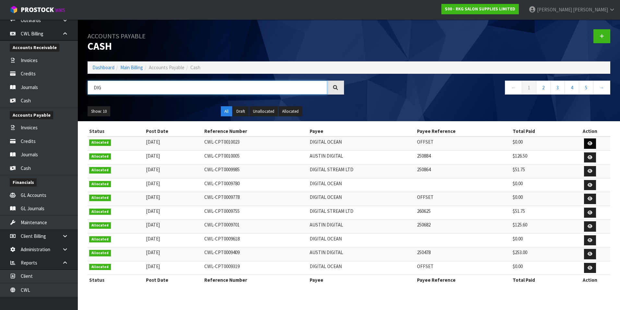
type input "DIG"
click at [590, 142] on icon at bounding box center [590, 143] width 5 height 4
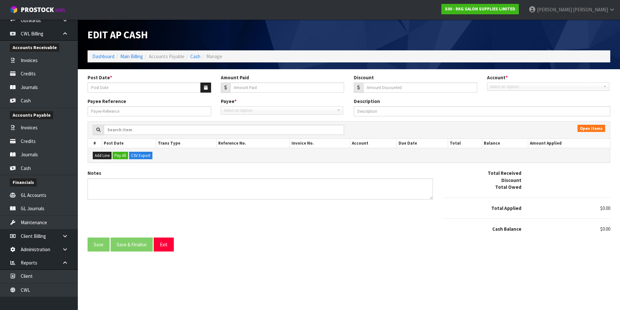
type input "[DATE]"
type input "0"
type input "OFFSET"
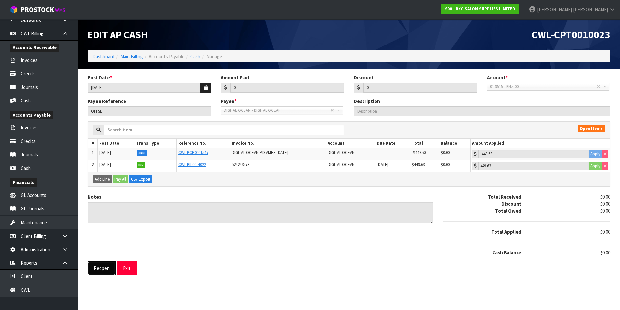
click at [101, 271] on button "Reopen" at bounding box center [102, 268] width 28 height 14
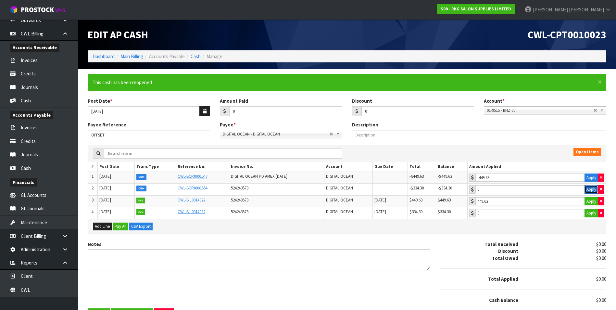
drag, startPoint x: 593, startPoint y: 190, endPoint x: 592, endPoint y: 210, distance: 19.5
click at [593, 190] on button "Apply" at bounding box center [591, 189] width 14 height 8
type input "-334.3"
click at [592, 214] on button "Apply" at bounding box center [591, 213] width 14 height 8
type input "334.3"
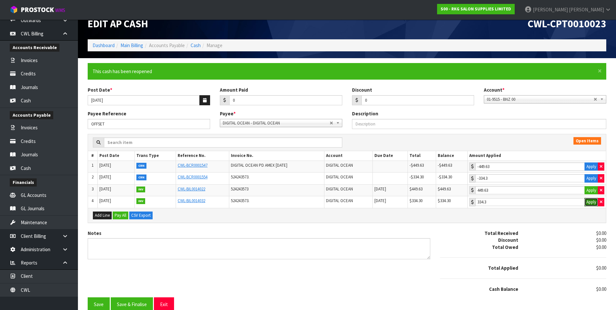
scroll to position [17, 0]
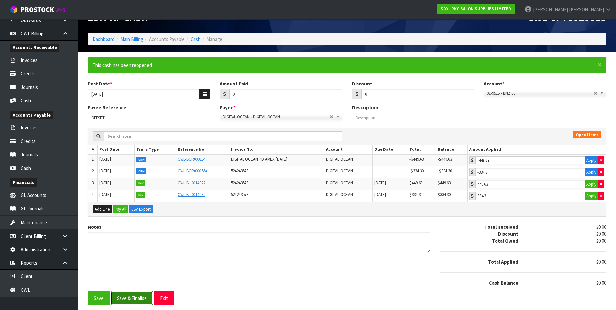
drag, startPoint x: 120, startPoint y: 302, endPoint x: 125, endPoint y: 302, distance: 4.6
click at [121, 302] on button "Save & Finalise" at bounding box center [132, 298] width 42 height 14
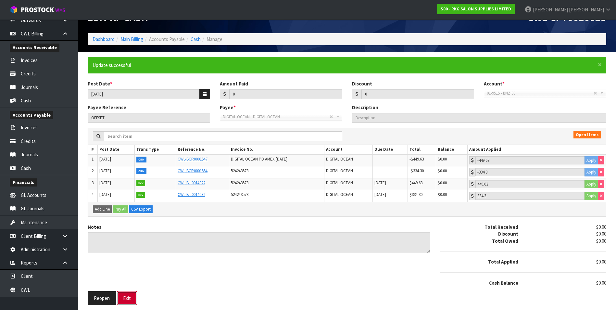
click at [131, 294] on button "Exit" at bounding box center [127, 298] width 20 height 14
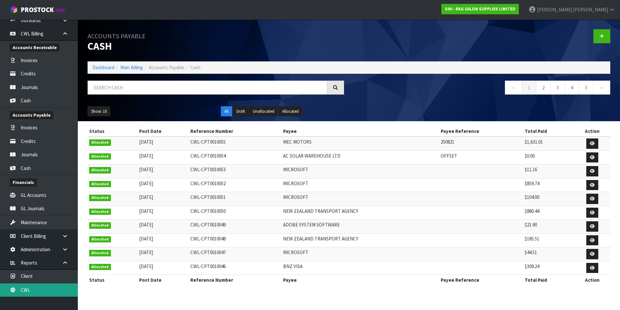
click at [49, 288] on link "CWL" at bounding box center [39, 289] width 78 height 13
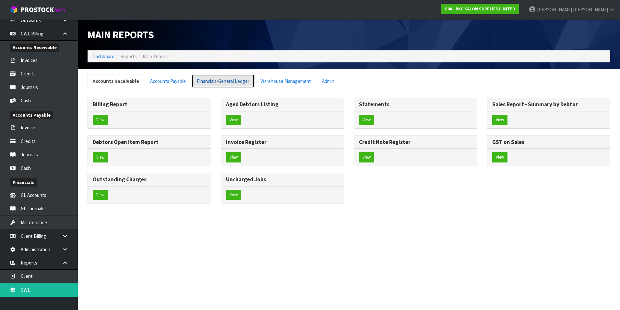
click at [209, 82] on link "Financials/General Ledger" at bounding box center [223, 81] width 63 height 14
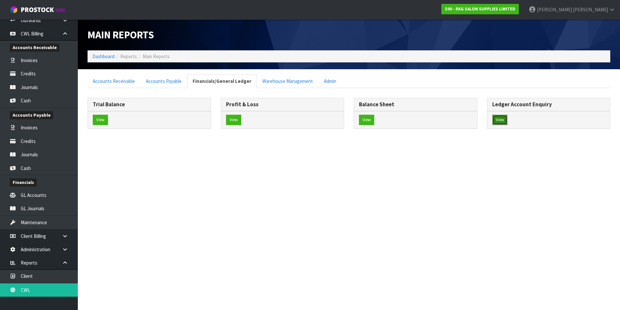
click at [502, 119] on button "View" at bounding box center [500, 120] width 15 height 10
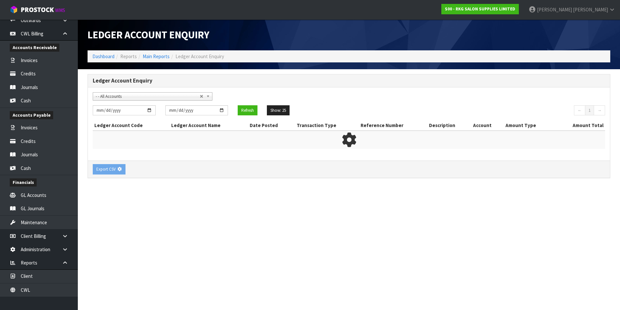
click at [120, 95] on span "- - All Accounts" at bounding box center [148, 96] width 104 height 8
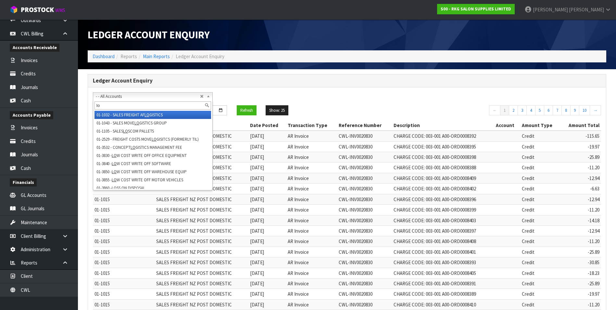
type input "l"
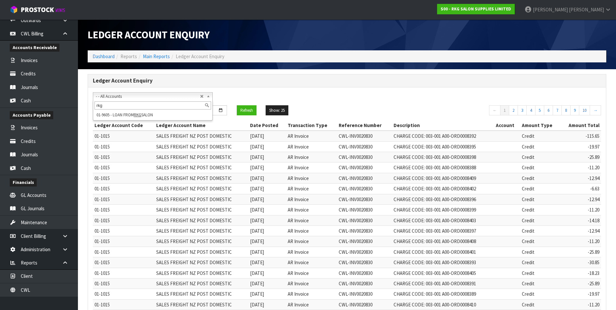
type input "rkg"
click at [152, 116] on li "01-9605 - LOAN FROM RKG SALON" at bounding box center [152, 115] width 117 height 8
click at [149, 111] on input "[DATE]" at bounding box center [124, 110] width 62 height 10
type input "2025-08-01"
click at [241, 111] on button "Refresh" at bounding box center [247, 110] width 20 height 10
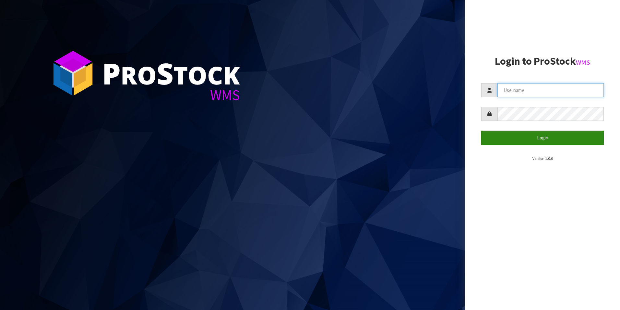
type input "[PERSON_NAME][EMAIL_ADDRESS][DOMAIN_NAME]"
click at [535, 138] on button "Login" at bounding box center [543, 137] width 123 height 14
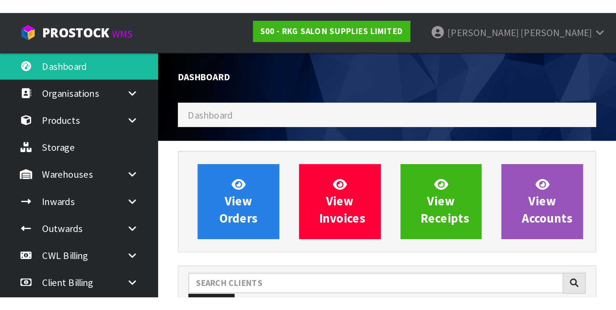
scroll to position [492, 264]
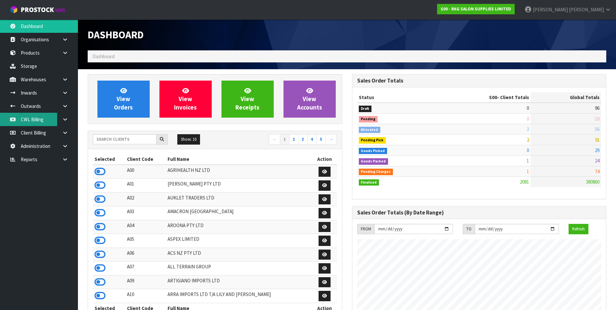
click at [38, 122] on link "CWL Billing" at bounding box center [39, 119] width 78 height 13
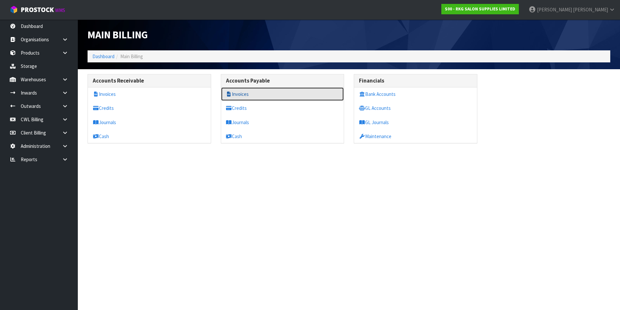
click at [246, 96] on link "Invoices" at bounding box center [282, 93] width 123 height 13
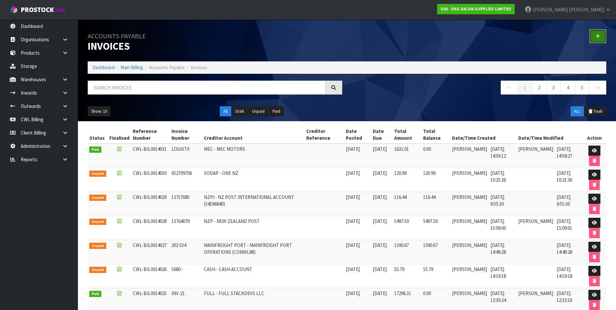
click at [597, 36] on icon at bounding box center [597, 36] width 5 height 5
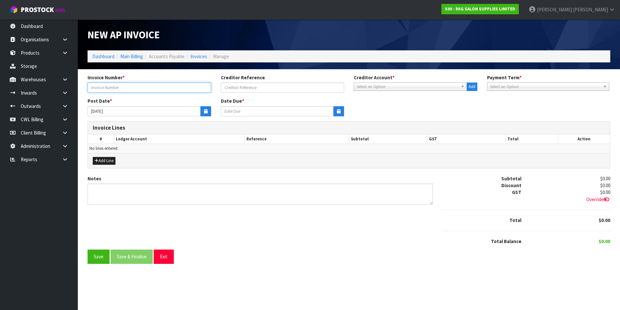
click at [115, 91] on input "text" at bounding box center [150, 87] width 124 height 10
type input "524243573."
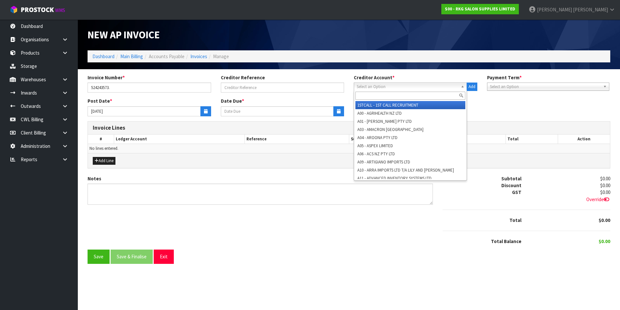
click at [364, 84] on span "Select an Option" at bounding box center [408, 87] width 102 height 8
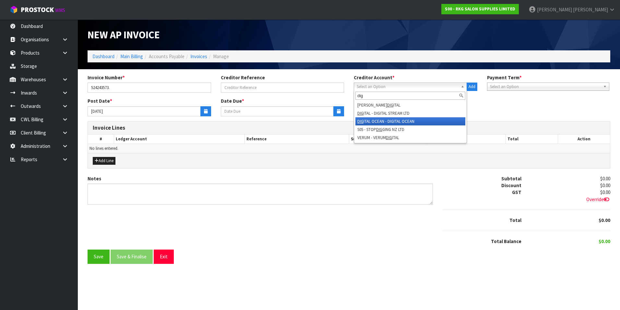
type input "dig"
click at [397, 121] on li "DIG ITAL OCEAN - DIGITAL OCEAN" at bounding box center [411, 121] width 110 height 8
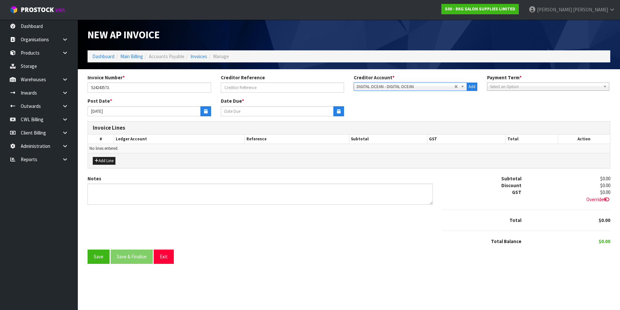
type input "12/10/2025"
click at [208, 111] on button "button" at bounding box center [206, 111] width 11 height 10
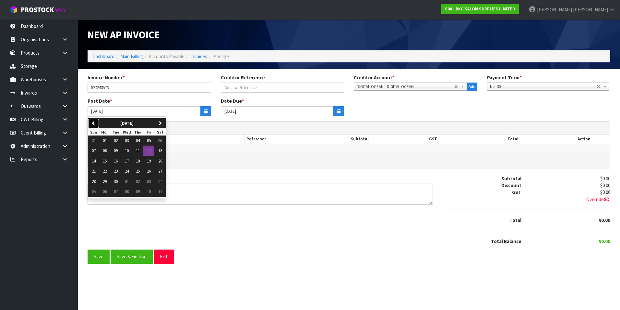
click at [94, 123] on icon "button" at bounding box center [94, 123] width 4 height 4
click at [95, 192] on span "31" at bounding box center [94, 192] width 4 height 6
type input "[DATE]"
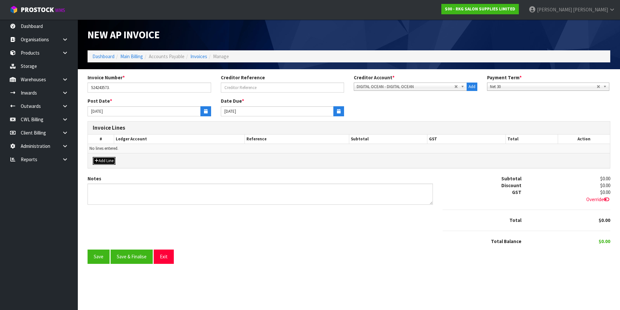
click at [112, 159] on button "Add Line" at bounding box center [104, 161] width 23 height 8
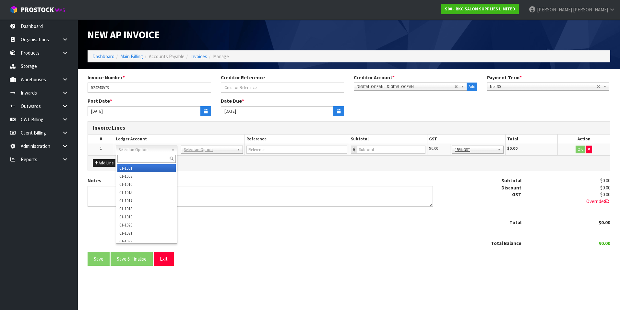
click at [145, 159] on input "text" at bounding box center [146, 158] width 58 height 8
type input "3530"
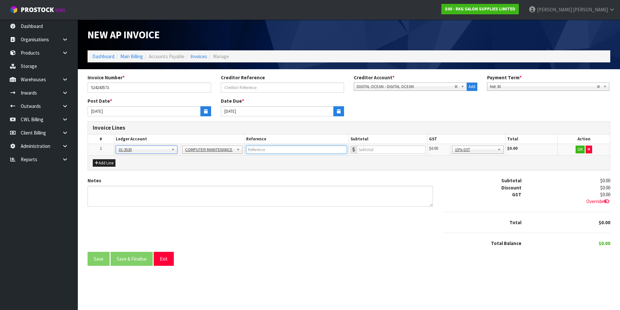
click at [277, 151] on input "text" at bounding box center [296, 149] width 101 height 8
type input "DIGITAL OCEAN"
type input "290.70"
click at [579, 151] on button "OK" at bounding box center [580, 149] width 9 height 8
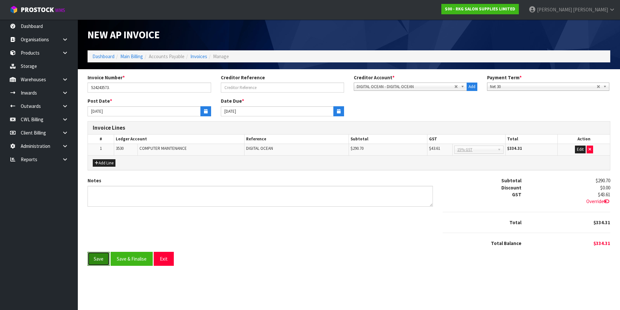
click at [99, 262] on button "Save" at bounding box center [99, 259] width 22 height 14
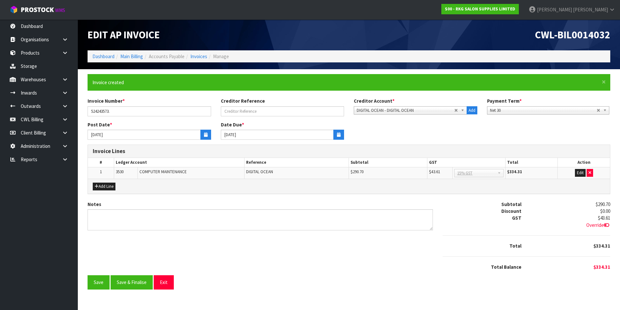
drag, startPoint x: 599, startPoint y: 226, endPoint x: 586, endPoint y: 226, distance: 13.0
click at [598, 226] on span "Override" at bounding box center [599, 225] width 24 height 6
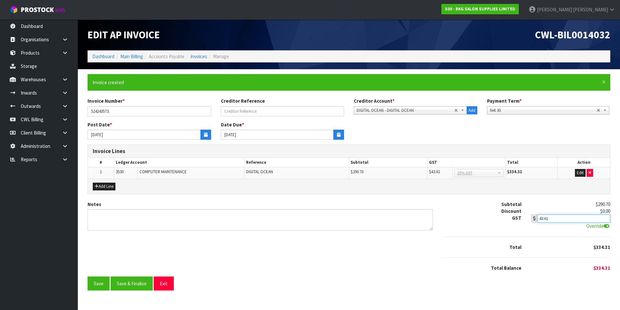
click at [570, 220] on input "43.61" at bounding box center [574, 218] width 73 height 8
type input "43.60"
click at [139, 286] on button "Save & Finalise" at bounding box center [132, 283] width 42 height 14
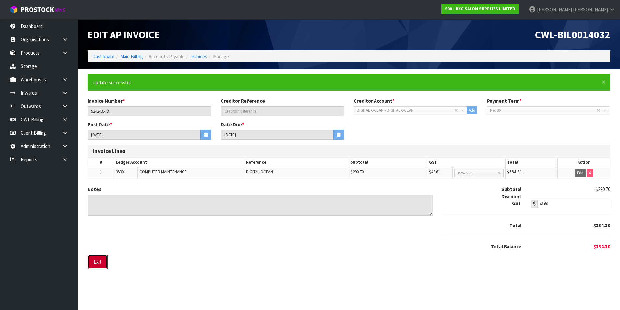
click at [97, 264] on button "Exit" at bounding box center [98, 261] width 20 height 14
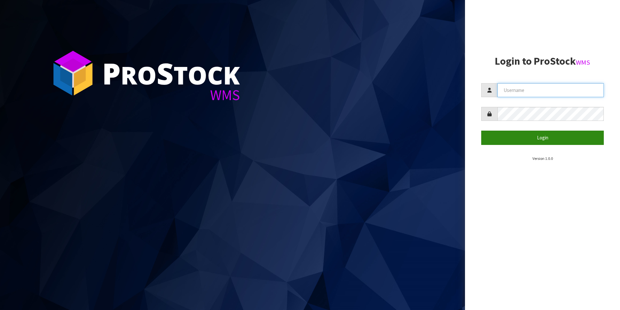
type input "[PERSON_NAME][EMAIL_ADDRESS][DOMAIN_NAME]"
click at [525, 141] on button "Login" at bounding box center [543, 137] width 123 height 14
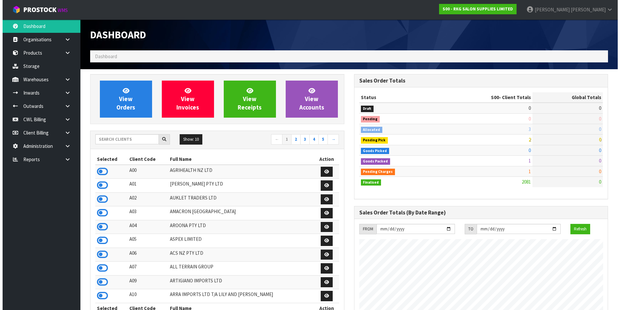
scroll to position [492, 264]
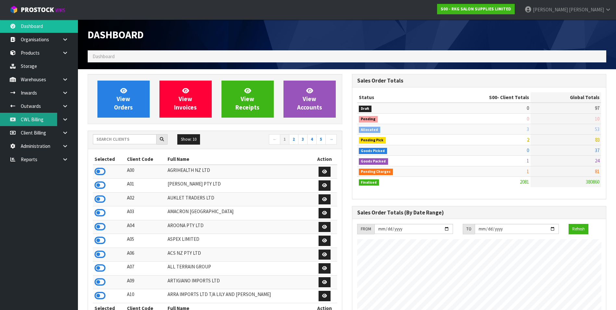
click at [43, 121] on link "CWL Billing" at bounding box center [39, 119] width 78 height 13
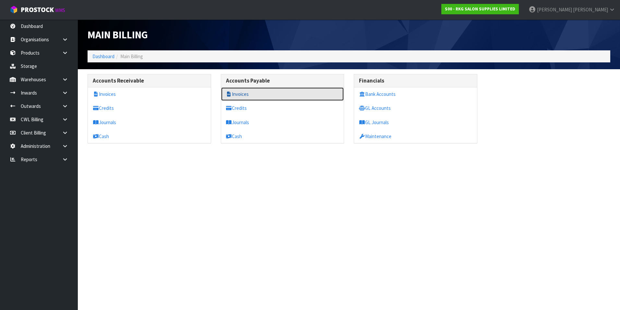
click at [248, 94] on link "Invoices" at bounding box center [282, 93] width 123 height 13
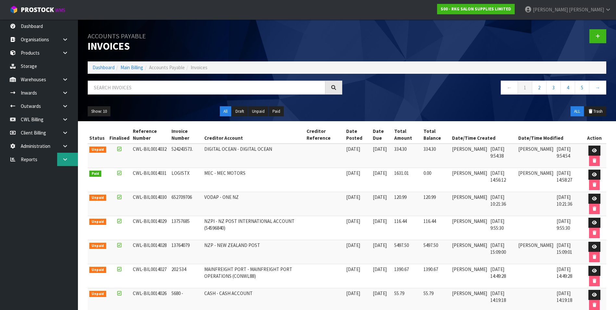
click at [67, 160] on icon at bounding box center [65, 159] width 6 height 5
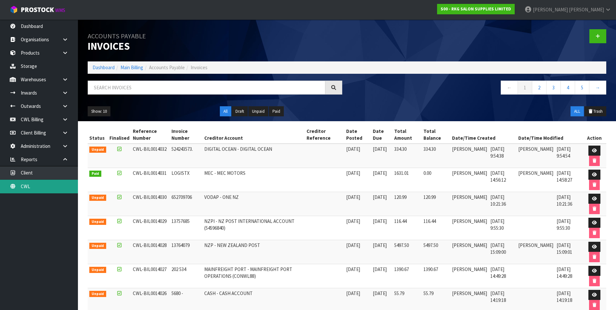
click at [59, 183] on link "CWL" at bounding box center [39, 185] width 78 height 13
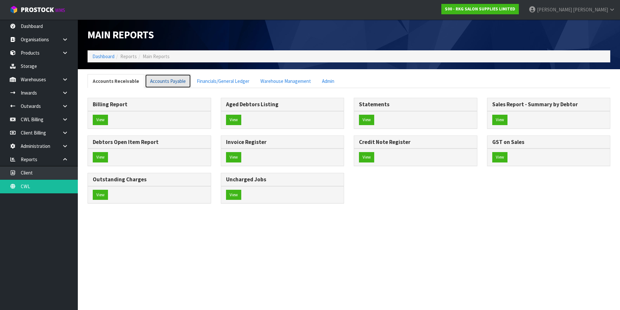
click at [172, 82] on link "Accounts Payable" at bounding box center [168, 81] width 46 height 14
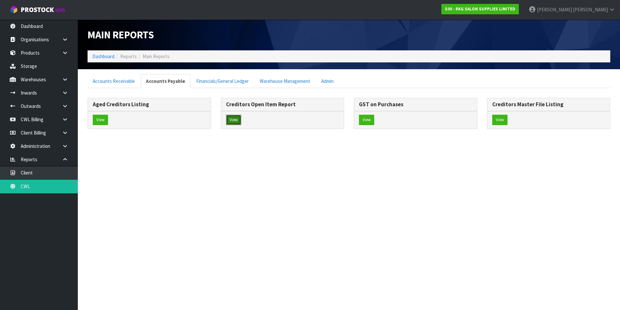
click at [239, 121] on button "View" at bounding box center [233, 120] width 15 height 10
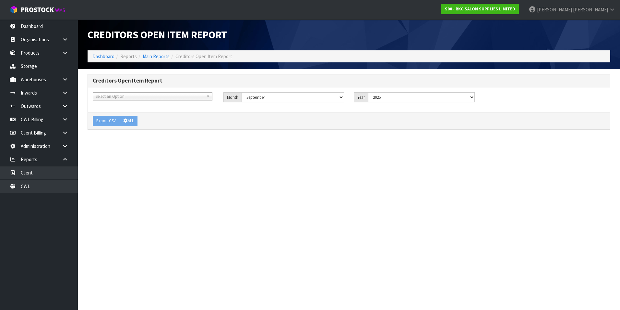
click at [153, 94] on span "Select an Option" at bounding box center [150, 96] width 108 height 8
type input "mfl"
click at [153, 115] on li "MFL - MAINFREIGHT TRANSPORT LTD -CONWLA" at bounding box center [152, 115] width 117 height 8
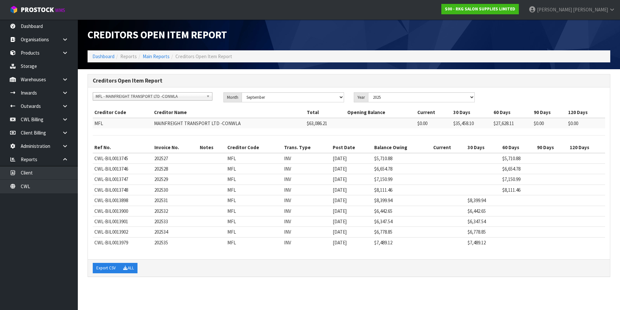
scroll to position [1736, 0]
click at [124, 97] on span "MFL - MAINFREIGHT TRANSPORT LTD -CONWLA" at bounding box center [150, 96] width 108 height 8
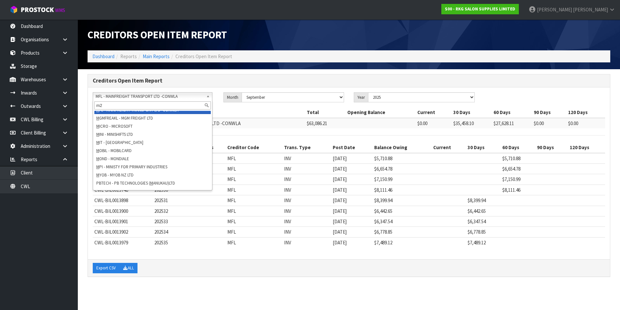
scroll to position [0, 0]
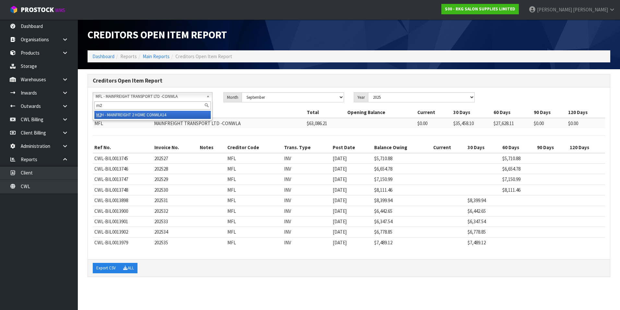
type input "m2"
click at [133, 114] on li "M2 H - MAINFREIGHT 2 HOME CONWLA14" at bounding box center [152, 115] width 117 height 8
